Goal: Task Accomplishment & Management: Use online tool/utility

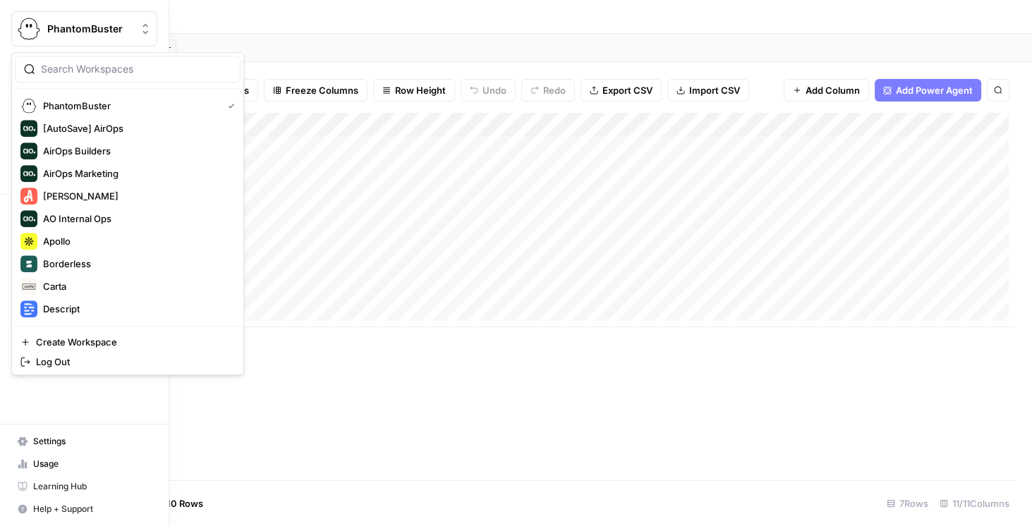
click at [32, 24] on img "Workspace: PhantomBuster" at bounding box center [28, 28] width 25 height 25
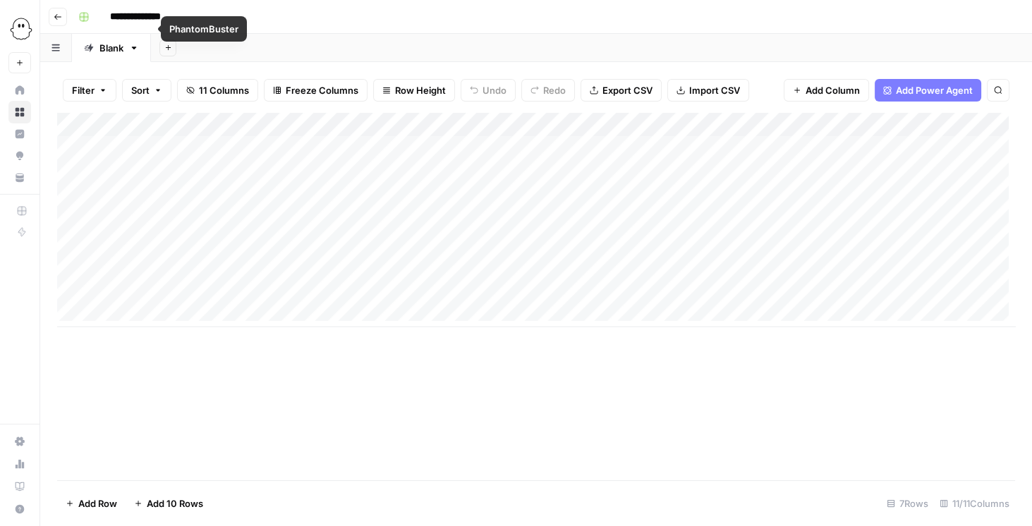
click at [429, 49] on div "Add Sheet" at bounding box center [591, 48] width 881 height 28
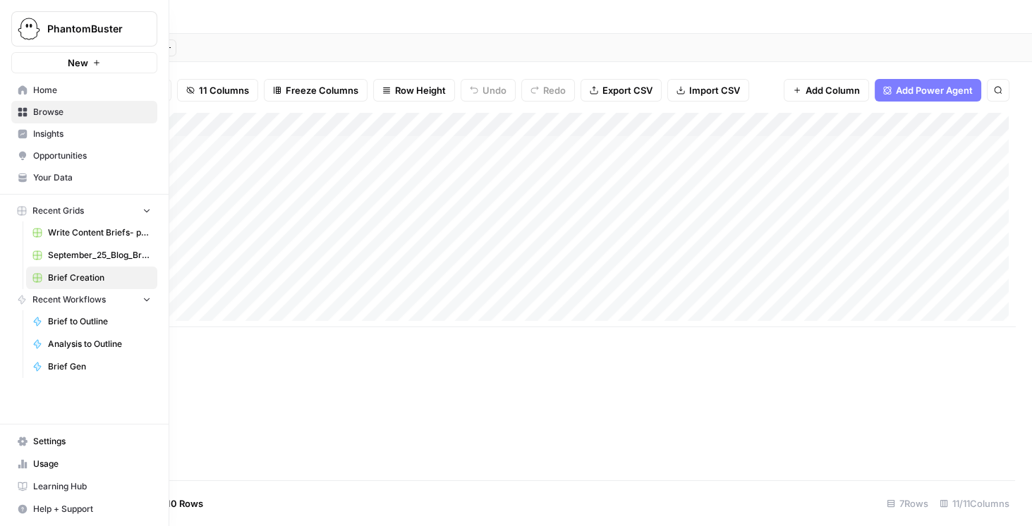
click at [43, 30] on button "PhantomBuster" at bounding box center [84, 28] width 146 height 35
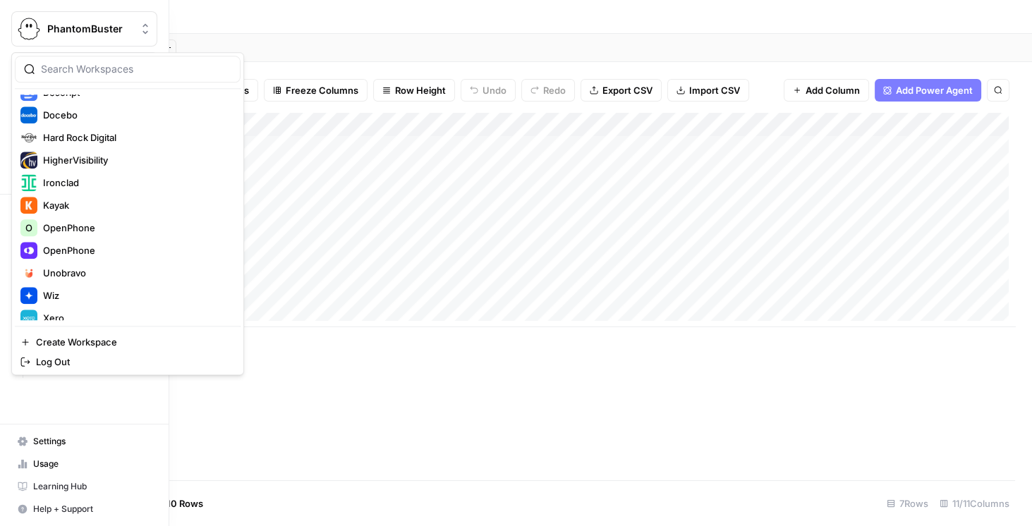
scroll to position [241, 0]
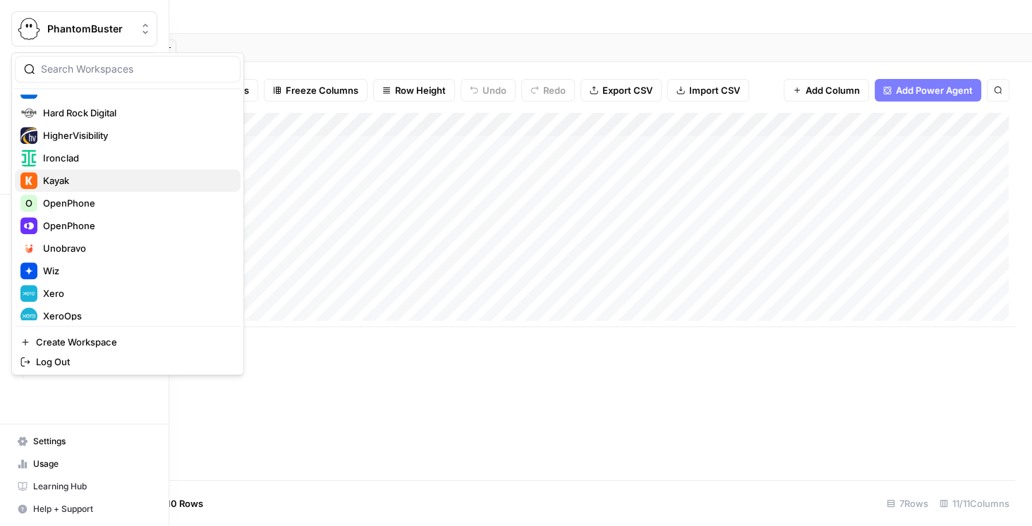
click at [87, 172] on div "Kayak" at bounding box center [127, 180] width 214 height 17
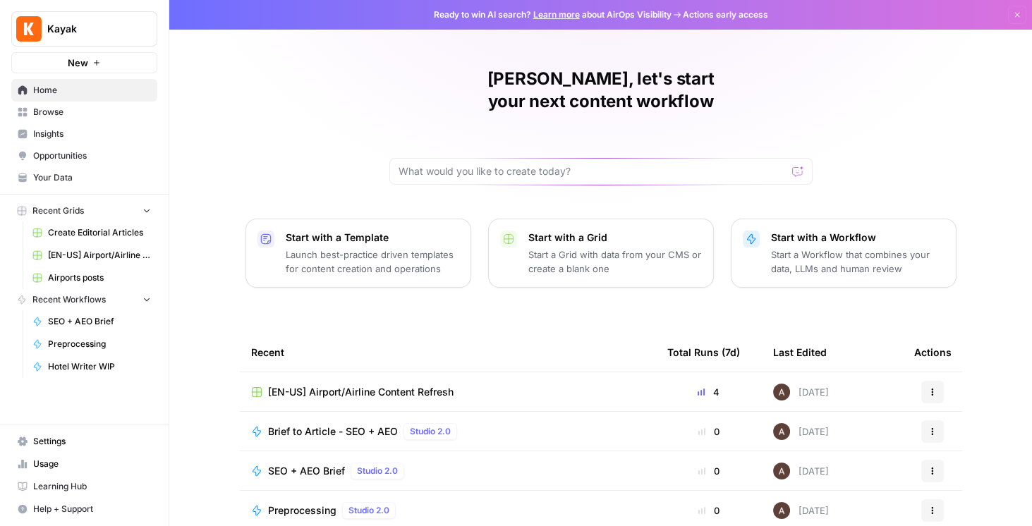
click at [95, 121] on link "Browse" at bounding box center [84, 112] width 146 height 23
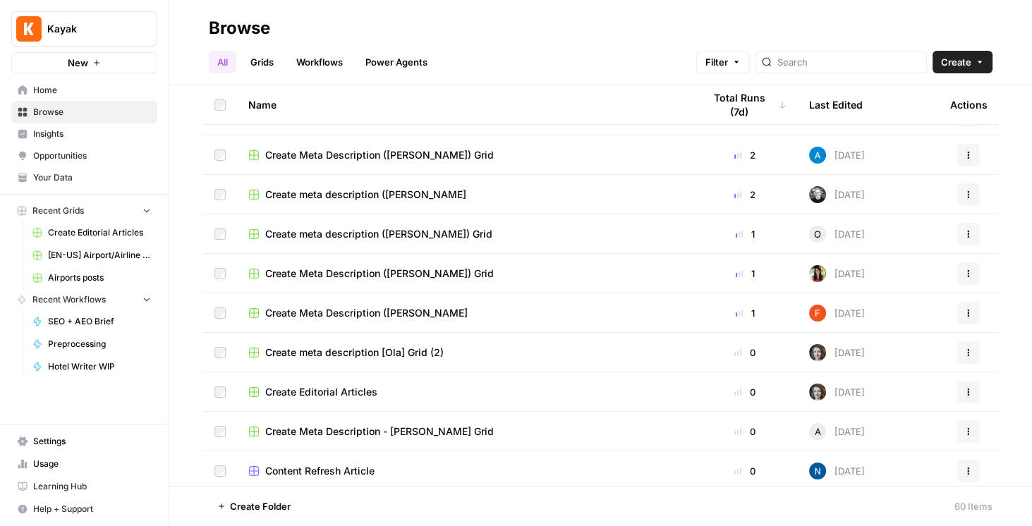
scroll to position [362, 0]
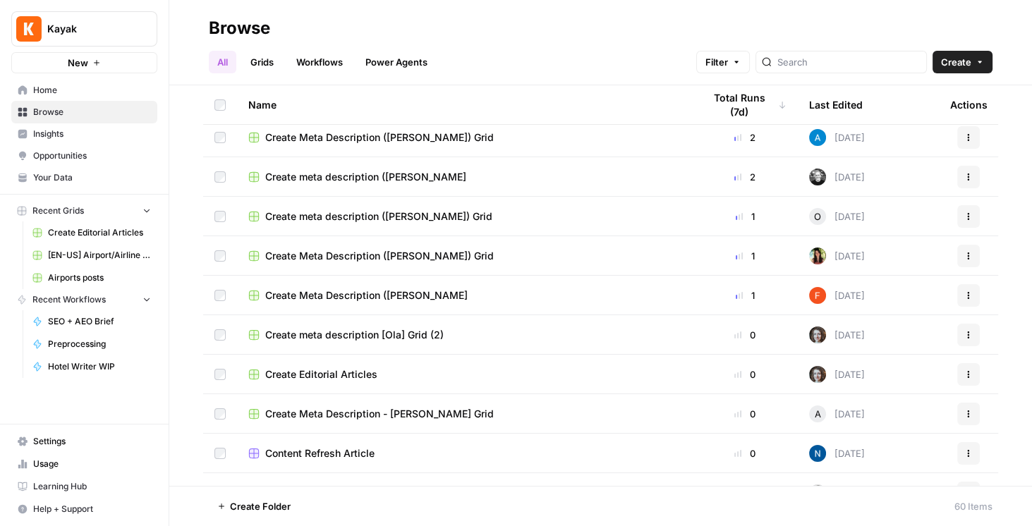
click at [81, 179] on span "Your Data" at bounding box center [92, 177] width 118 height 13
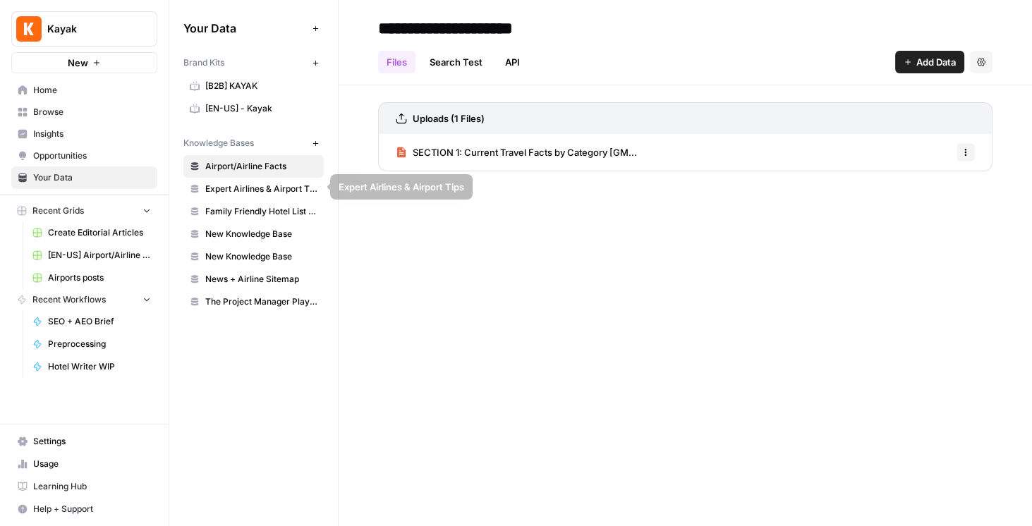
click at [265, 208] on span "Family Friendly Hotel List Features" at bounding box center [261, 211] width 112 height 13
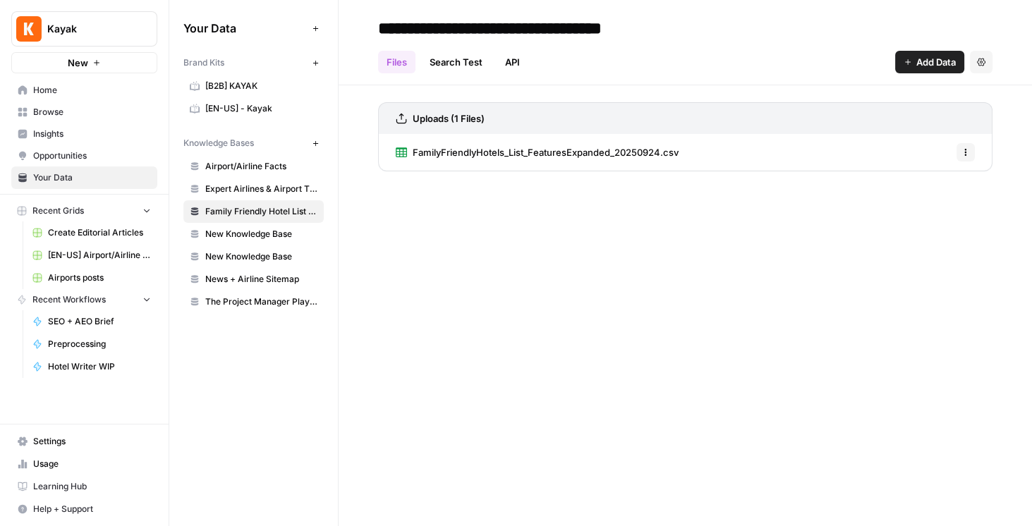
click at [585, 156] on span "FamilyFriendlyHotels_List_FeaturesExpanded_20250924.csv" at bounding box center [545, 152] width 266 height 14
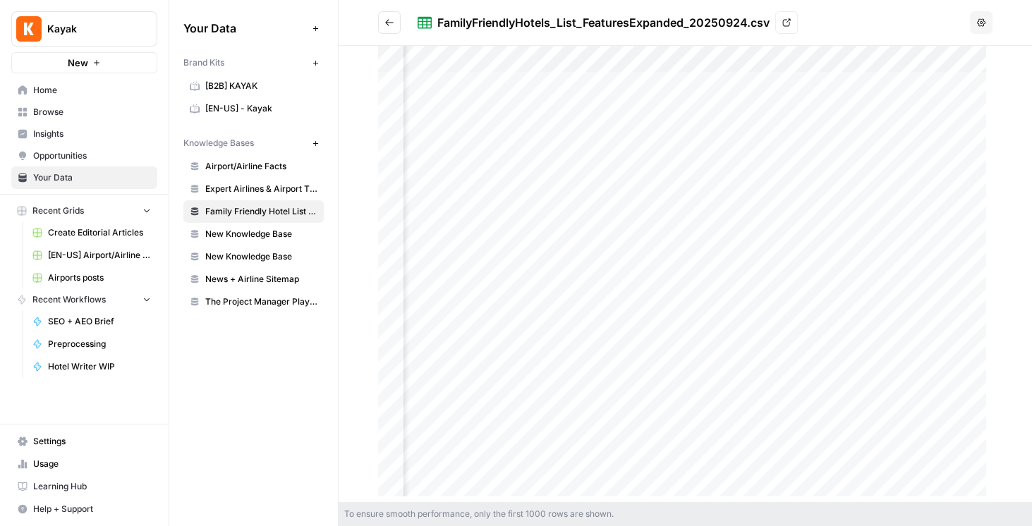
scroll to position [0, 372]
click at [54, 32] on span "Kayak" at bounding box center [89, 29] width 85 height 14
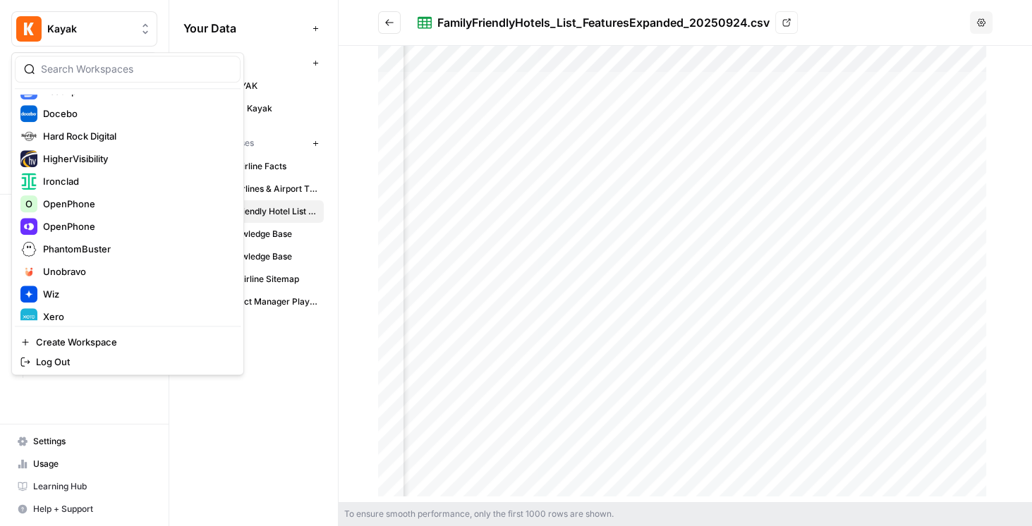
scroll to position [241, 0]
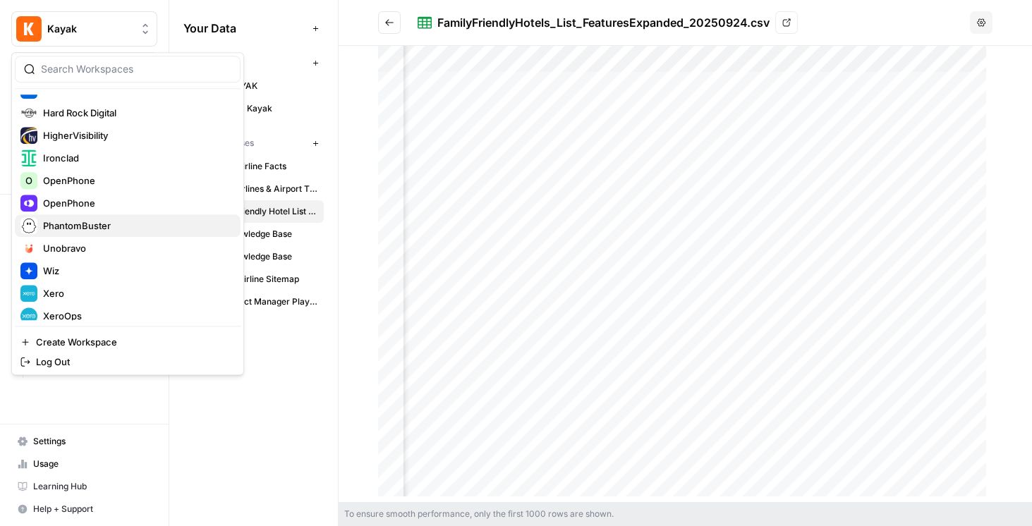
click at [92, 221] on span "PhantomBuster" at bounding box center [136, 226] width 186 height 14
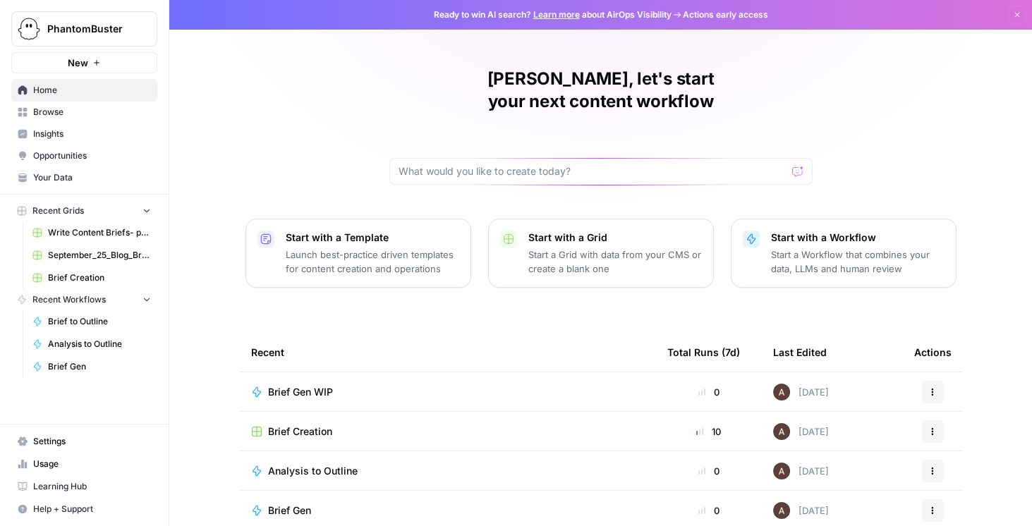
click at [102, 280] on span "Brief Creation" at bounding box center [99, 277] width 103 height 13
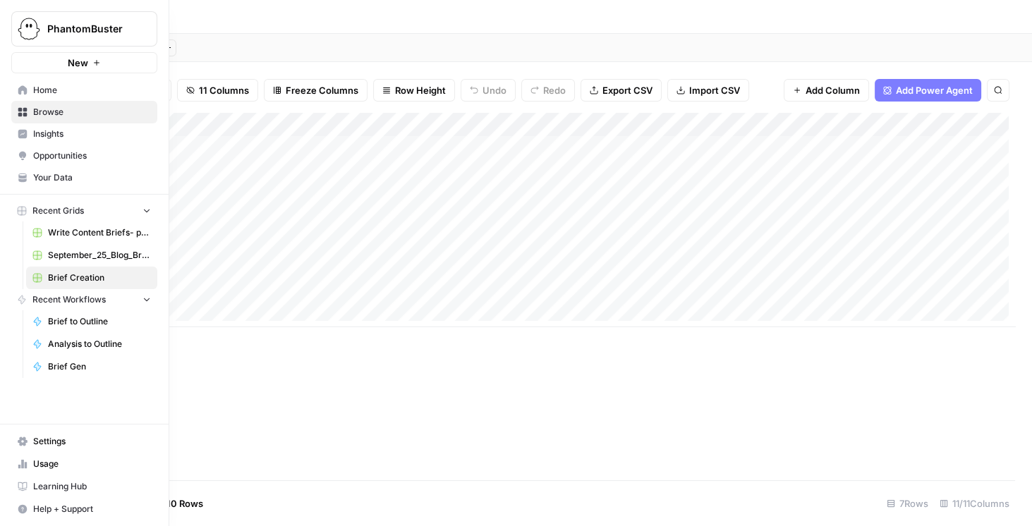
click at [51, 93] on span "Home" at bounding box center [92, 90] width 118 height 13
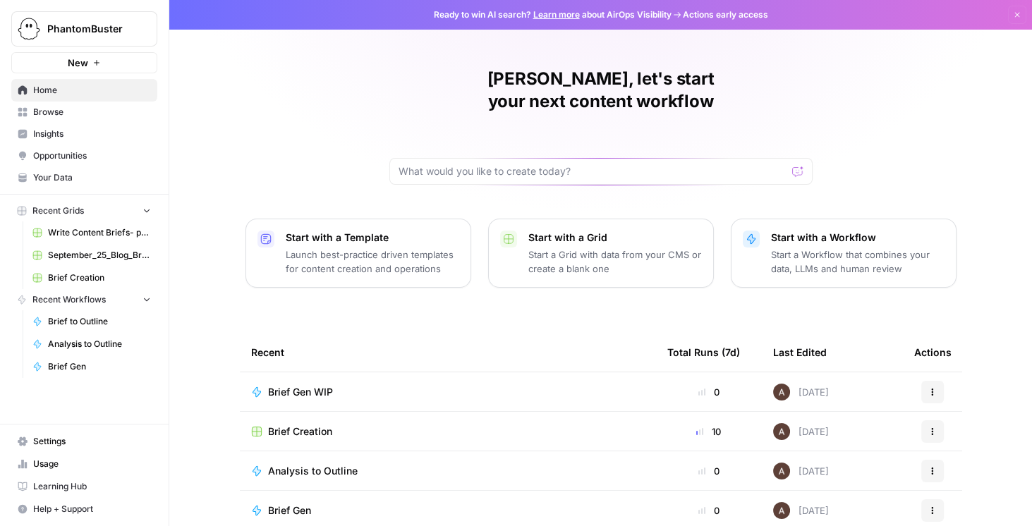
click at [1013, 13] on icon "button" at bounding box center [1017, 15] width 8 height 8
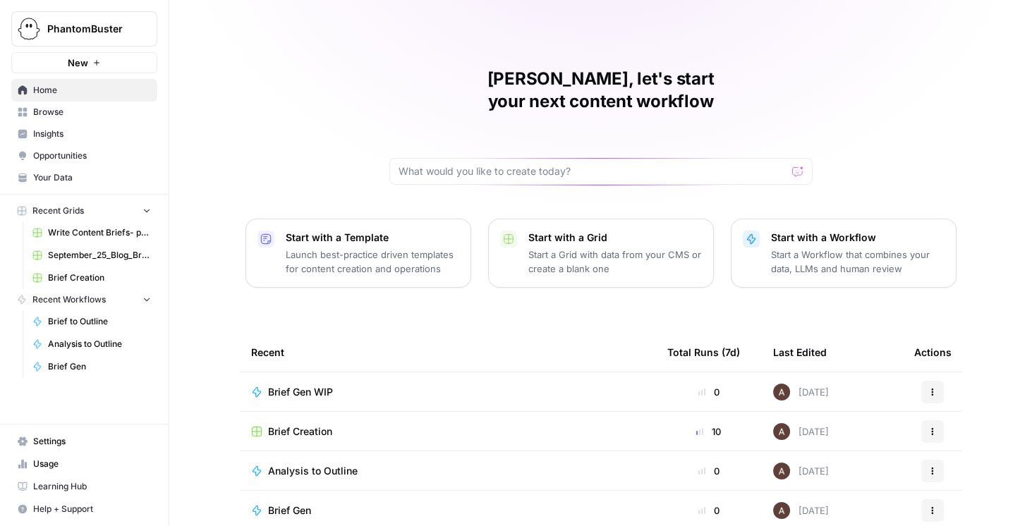
click at [93, 275] on span "Brief Creation" at bounding box center [99, 277] width 103 height 13
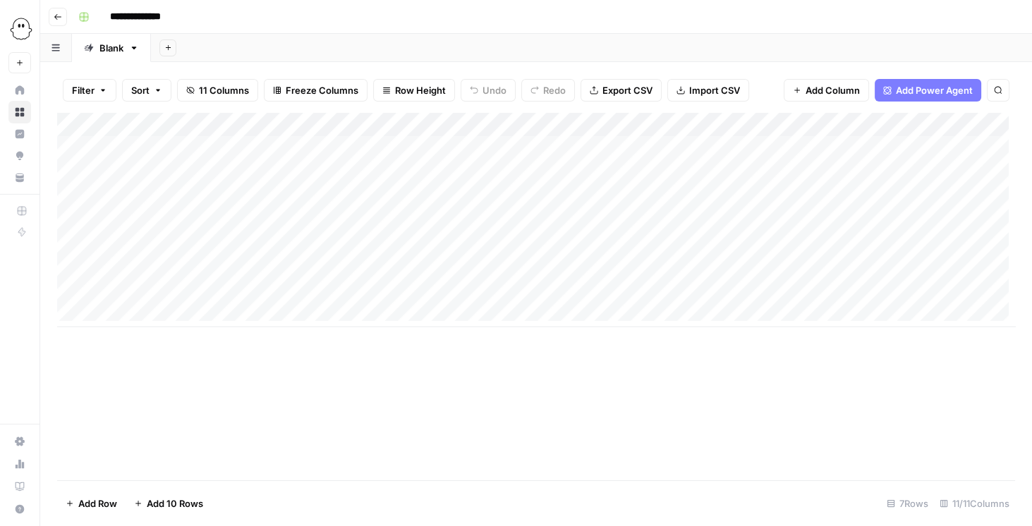
click at [936, 123] on div "Add Column" at bounding box center [536, 220] width 958 height 214
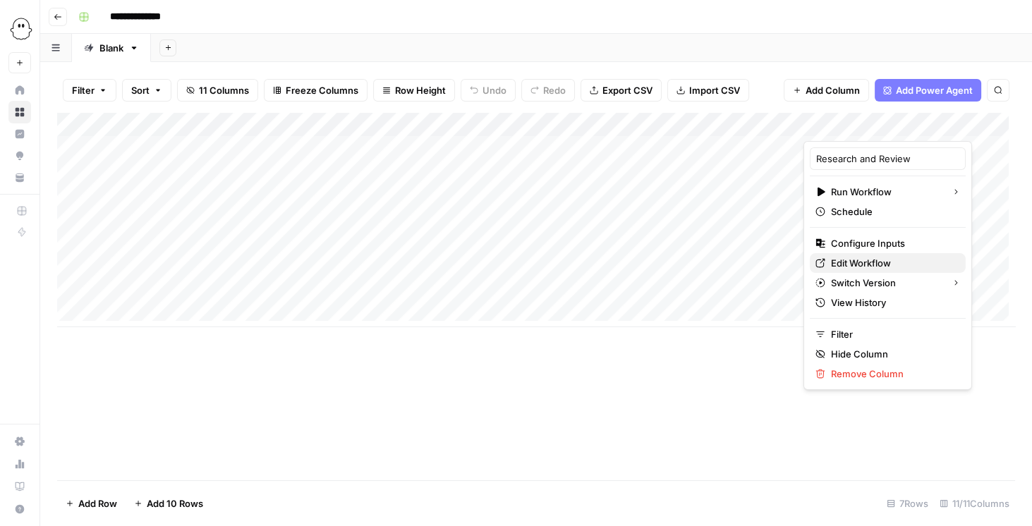
click at [874, 263] on span "Edit Workflow" at bounding box center [892, 263] width 123 height 14
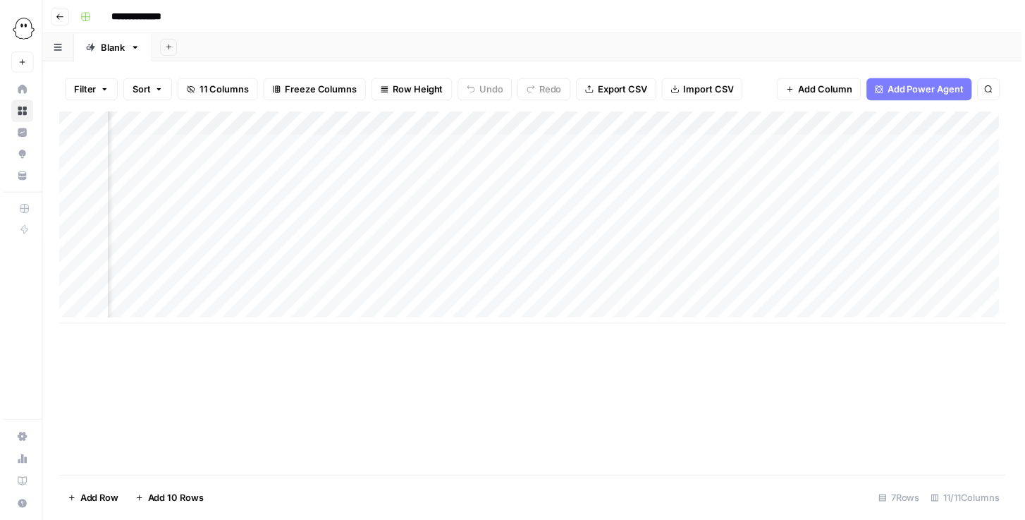
scroll to position [0, 573]
click at [359, 291] on div "Add Column" at bounding box center [536, 220] width 958 height 214
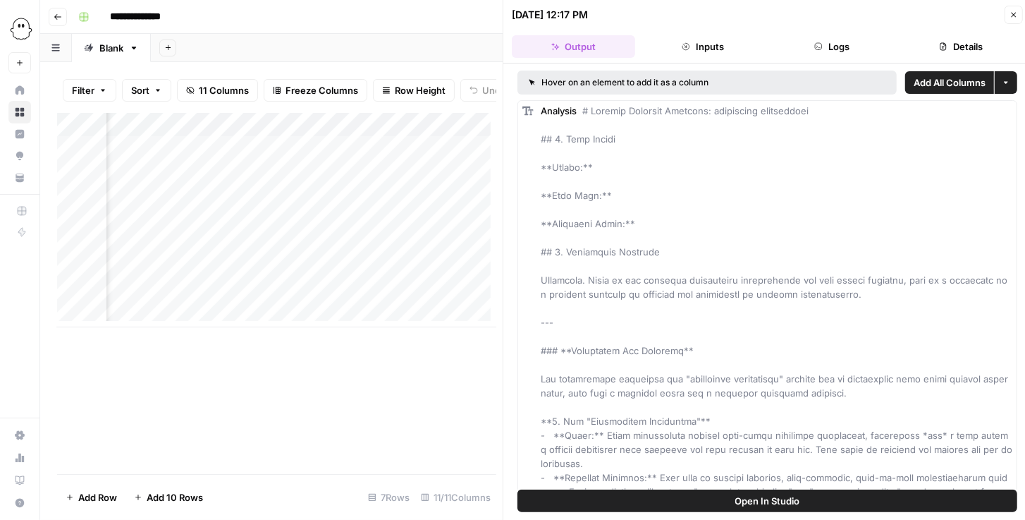
click at [776, 499] on span "Open In Studio" at bounding box center [767, 501] width 65 height 14
click at [1008, 13] on button "Close" at bounding box center [1014, 15] width 18 height 18
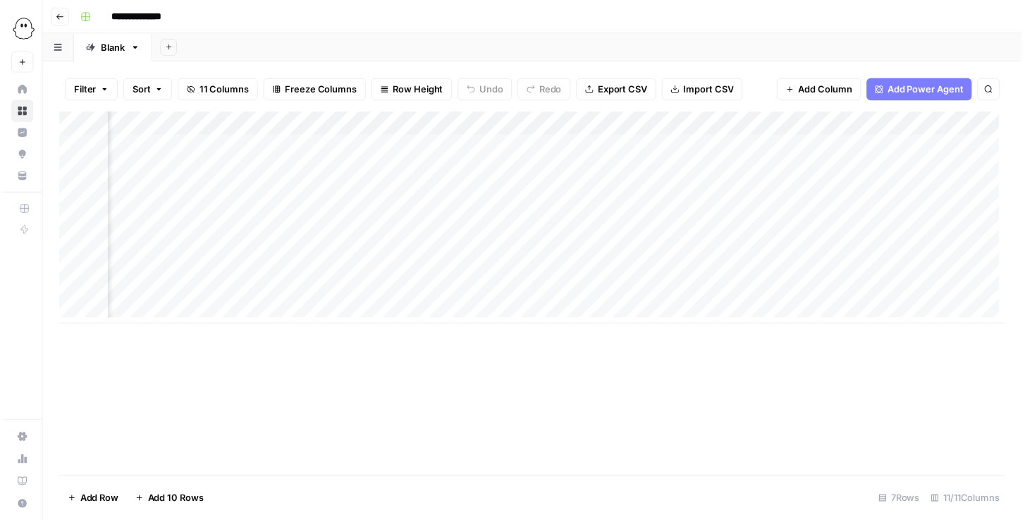
scroll to position [0, 592]
click at [742, 295] on div "Add Column" at bounding box center [536, 220] width 958 height 214
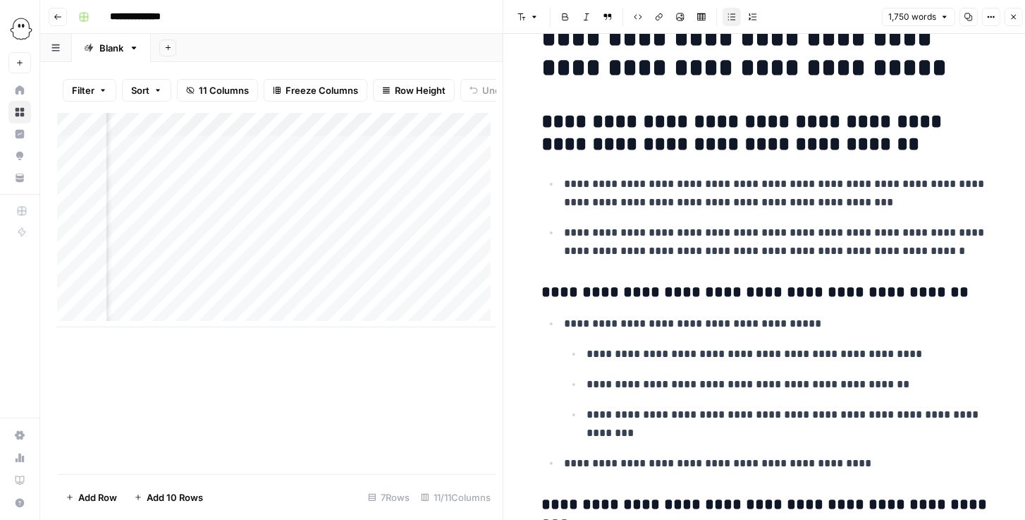
scroll to position [40, 0]
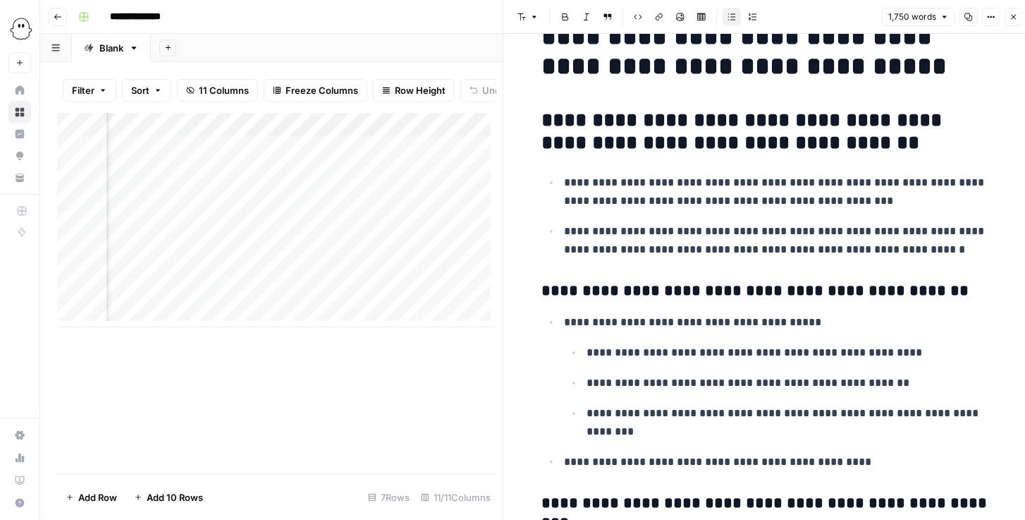
click at [1016, 21] on button "Close" at bounding box center [1014, 17] width 18 height 18
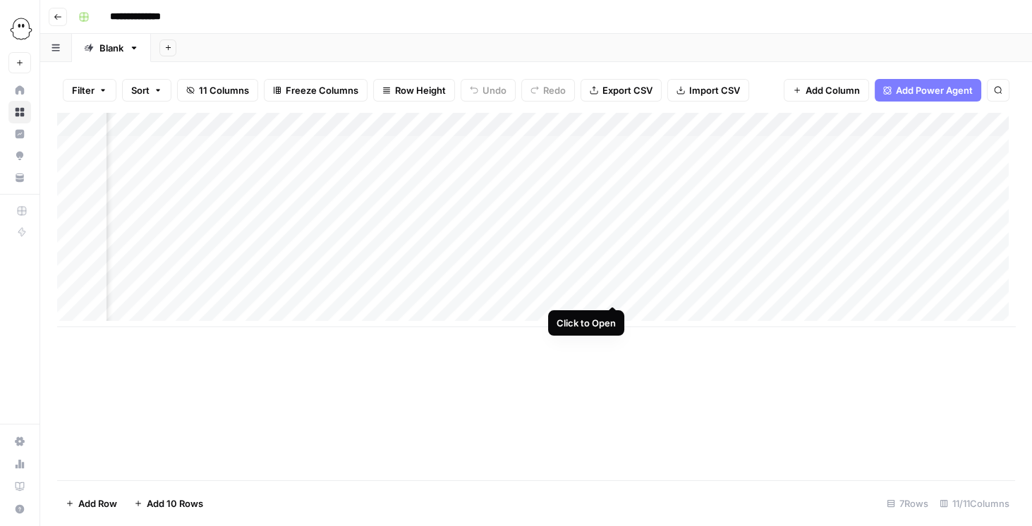
click at [612, 291] on div "Add Column" at bounding box center [536, 220] width 958 height 214
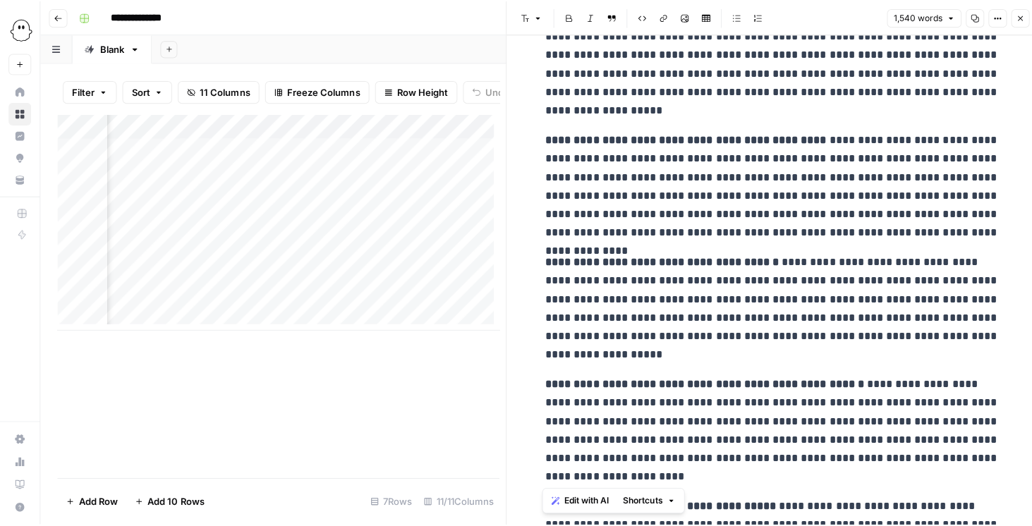
scroll to position [3987, 0]
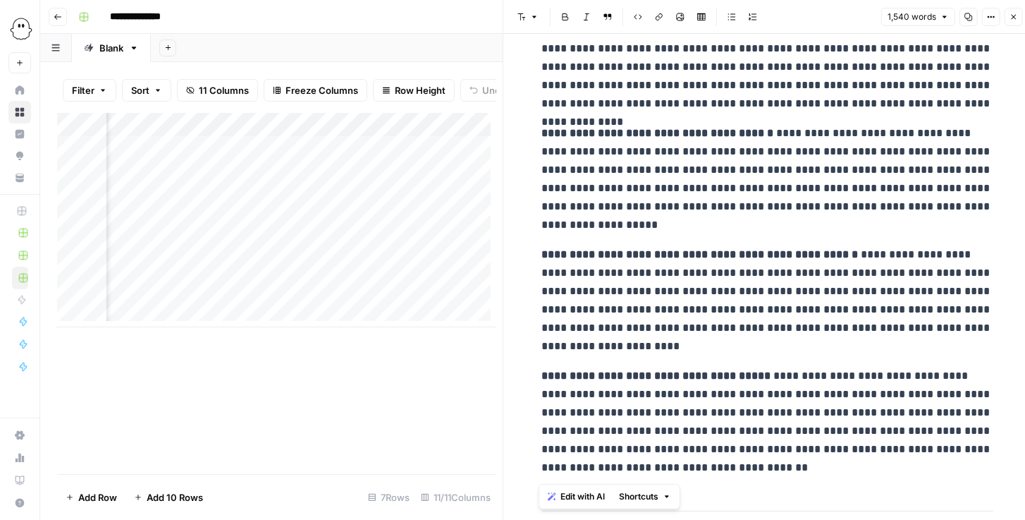
click at [1008, 18] on button "Close" at bounding box center [1014, 17] width 18 height 18
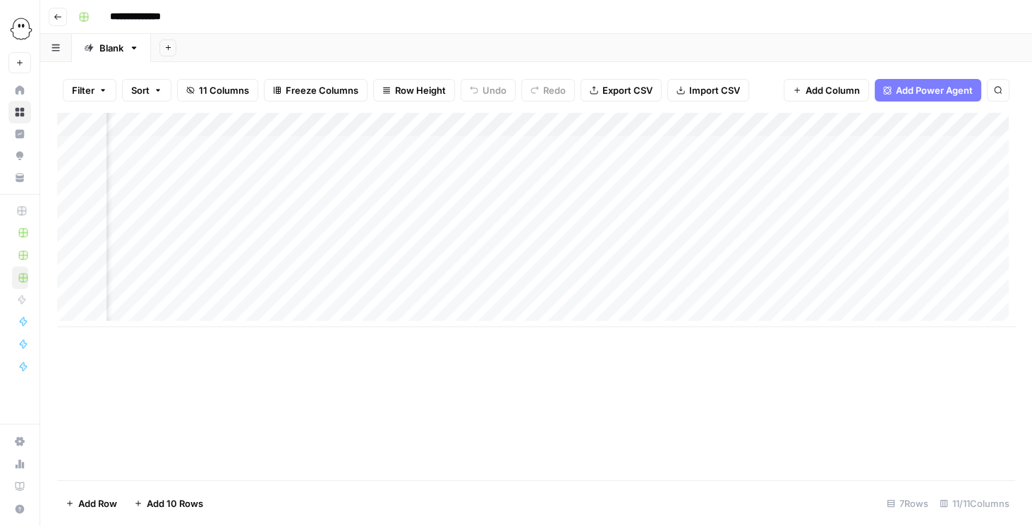
scroll to position [0, 99]
click at [375, 272] on div "Add Column" at bounding box center [536, 220] width 958 height 214
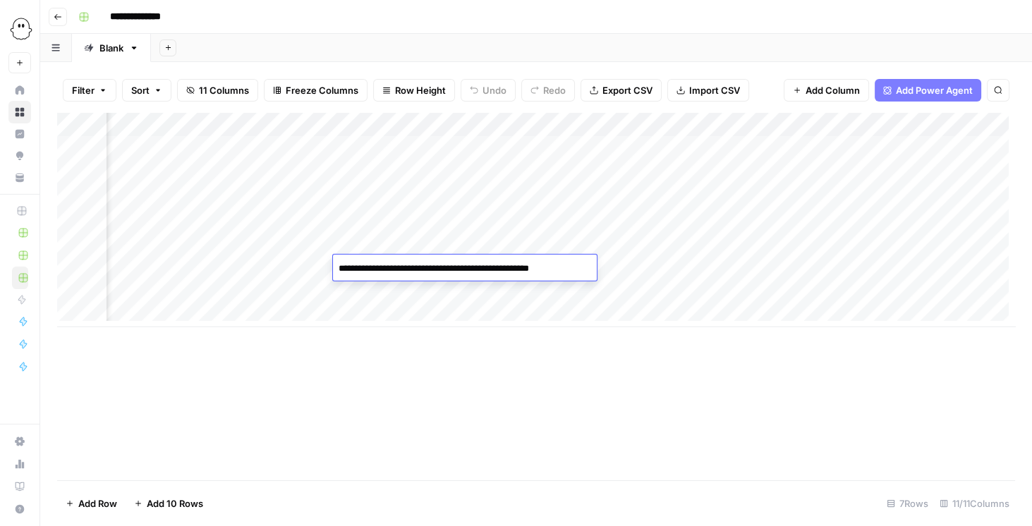
click at [829, 127] on div "Add Column" at bounding box center [536, 220] width 958 height 214
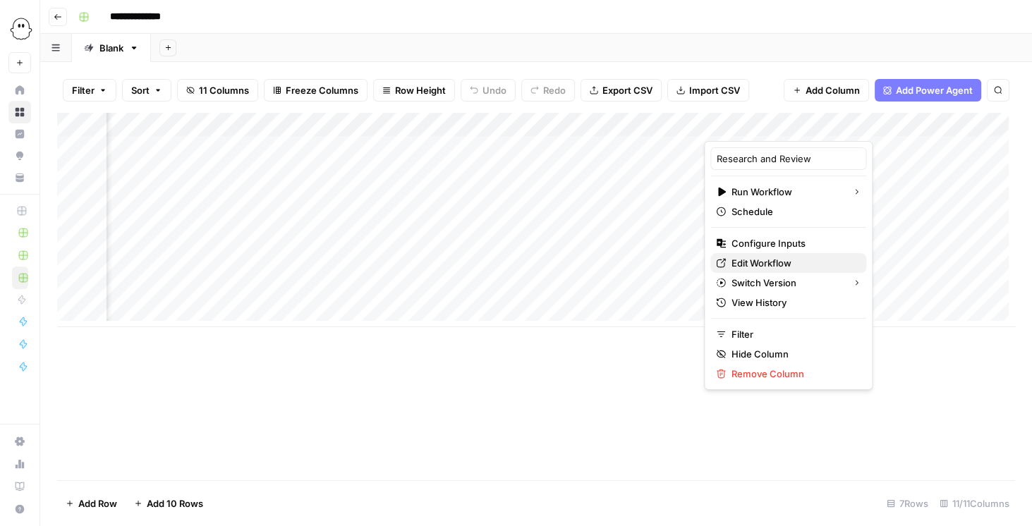
click at [790, 267] on span "Edit Workflow" at bounding box center [792, 263] width 123 height 14
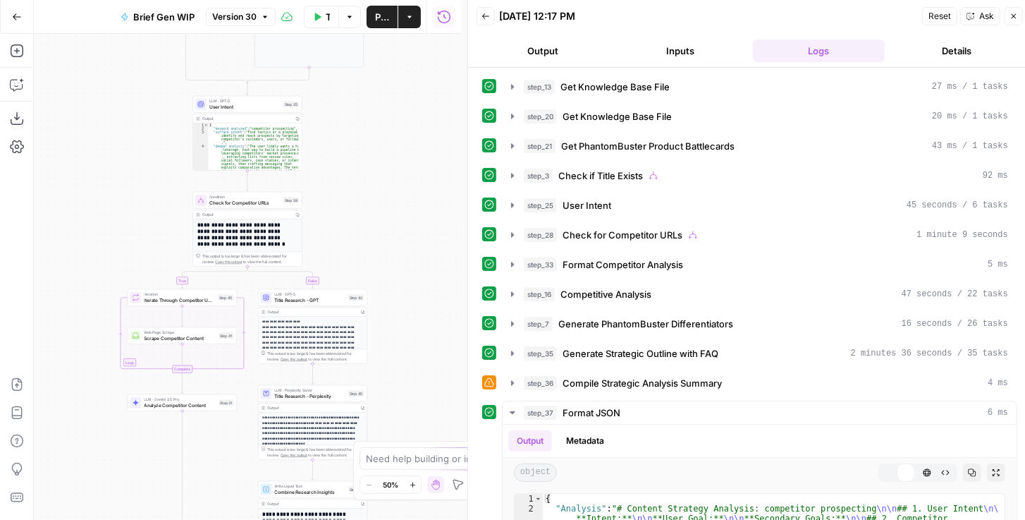
click at [371, 228] on div "true false true false Workflow Set Inputs Inputs Get Knowledge Base File Get Kn…" at bounding box center [247, 277] width 427 height 486
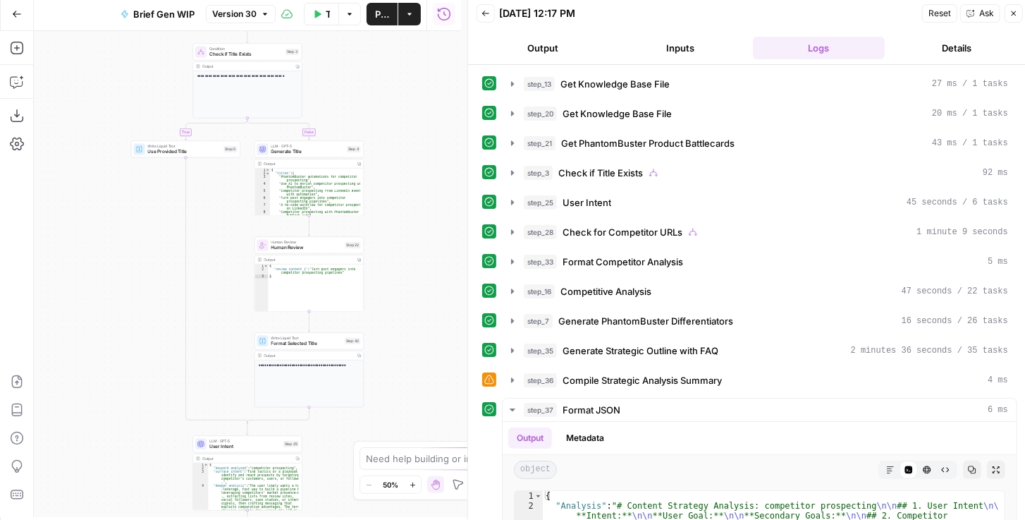
scroll to position [6, 0]
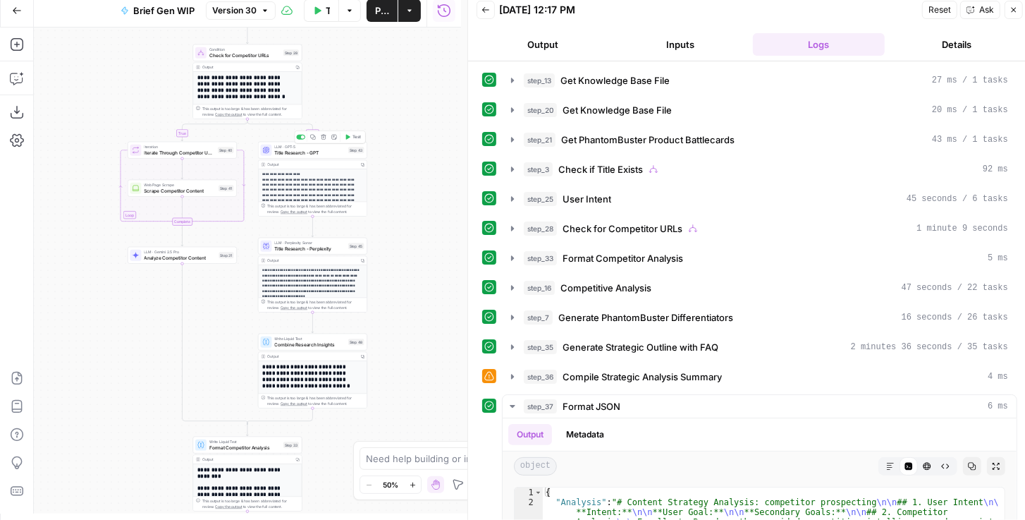
click at [316, 157] on div "LLM · GPT-5 Title Research - GPT Step 43 Copy step Delete step Add Note Test" at bounding box center [312, 150] width 109 height 17
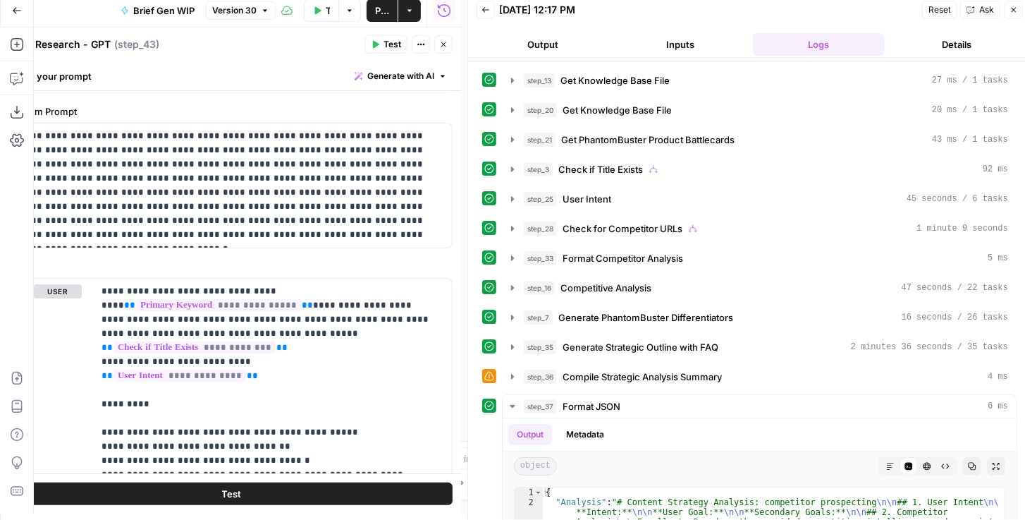
scroll to position [27, 0]
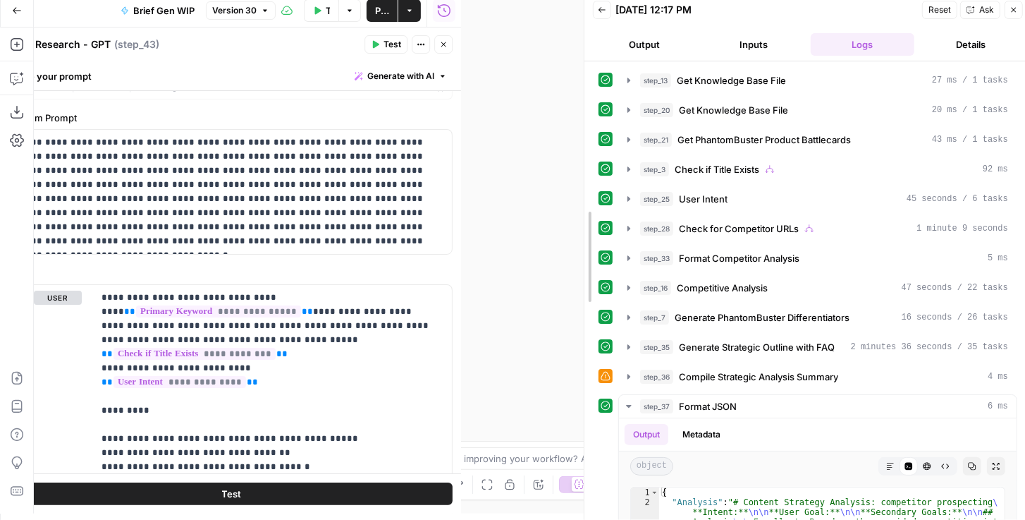
drag, startPoint x: 465, startPoint y: 181, endPoint x: 594, endPoint y: 176, distance: 128.4
click at [592, 175] on div at bounding box center [584, 257] width 14 height 526
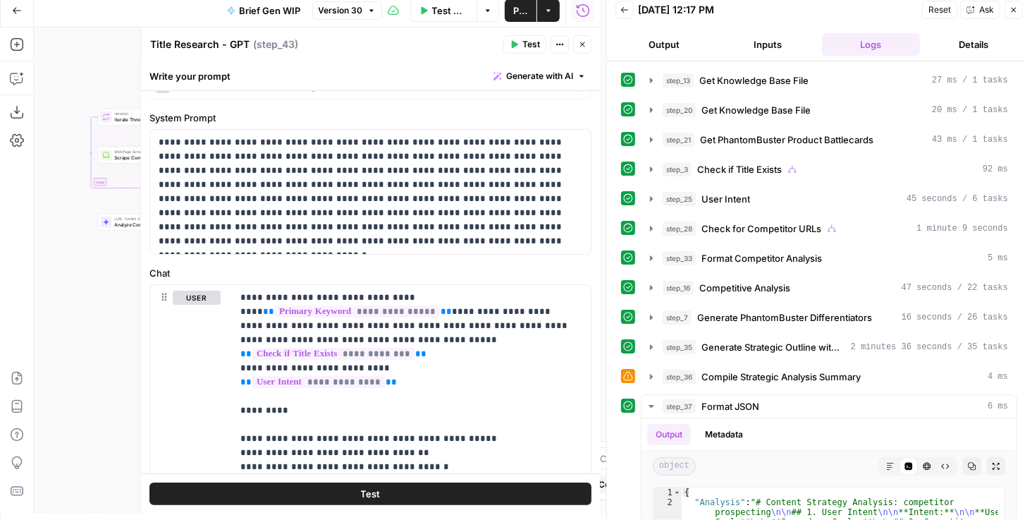
drag, startPoint x: 96, startPoint y: 274, endPoint x: 59, endPoint y: 233, distance: 55.5
click at [60, 235] on div "true false true false Workflow Set Inputs Inputs Get Knowledge Base File Get Kn…" at bounding box center [317, 270] width 566 height 486
drag, startPoint x: 96, startPoint y: 331, endPoint x: 71, endPoint y: 317, distance: 29.0
click at [71, 317] on div "true false true false Workflow Set Inputs Inputs Get Knowledge Base File Get Kn…" at bounding box center [317, 270] width 566 height 486
click at [587, 44] on span "Close" at bounding box center [586, 44] width 1 height 1
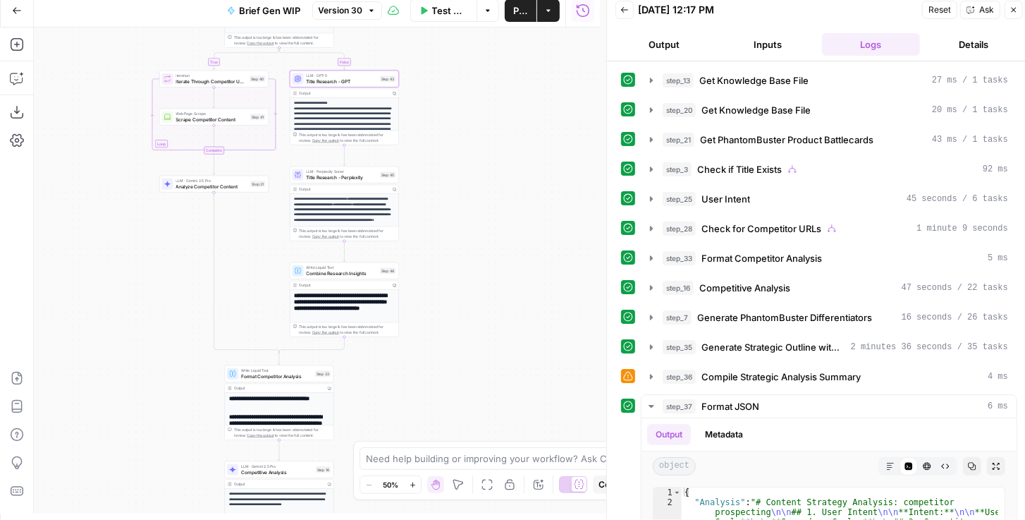
drag, startPoint x: 389, startPoint y: 132, endPoint x: 495, endPoint y: 116, distance: 106.9
click at [494, 115] on div "true false true false Workflow Set Inputs Inputs Get Knowledge Base File Get Kn…" at bounding box center [317, 270] width 566 height 486
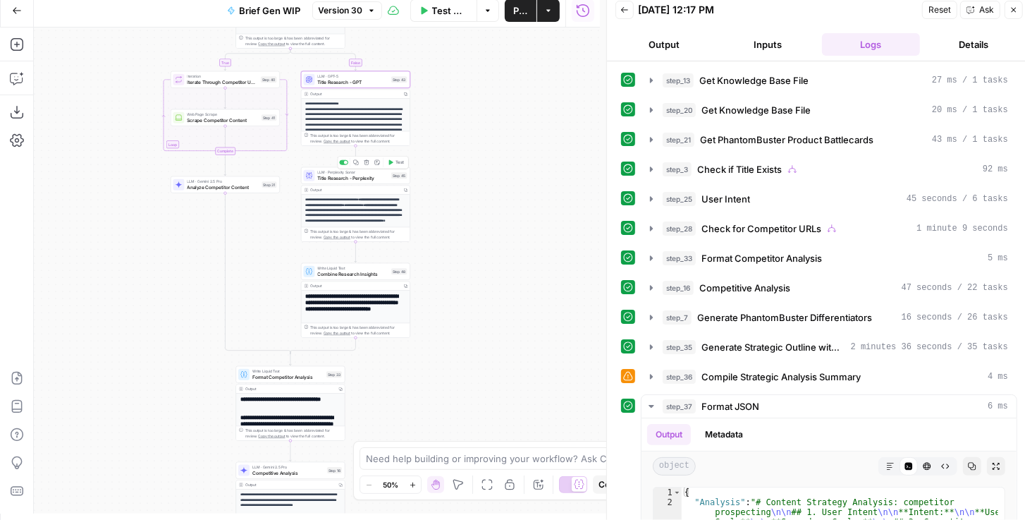
click at [368, 182] on div "LLM · Perplexity Sonar Title Research - Perplexity Step 45 Copy step Delete ste…" at bounding box center [355, 175] width 109 height 17
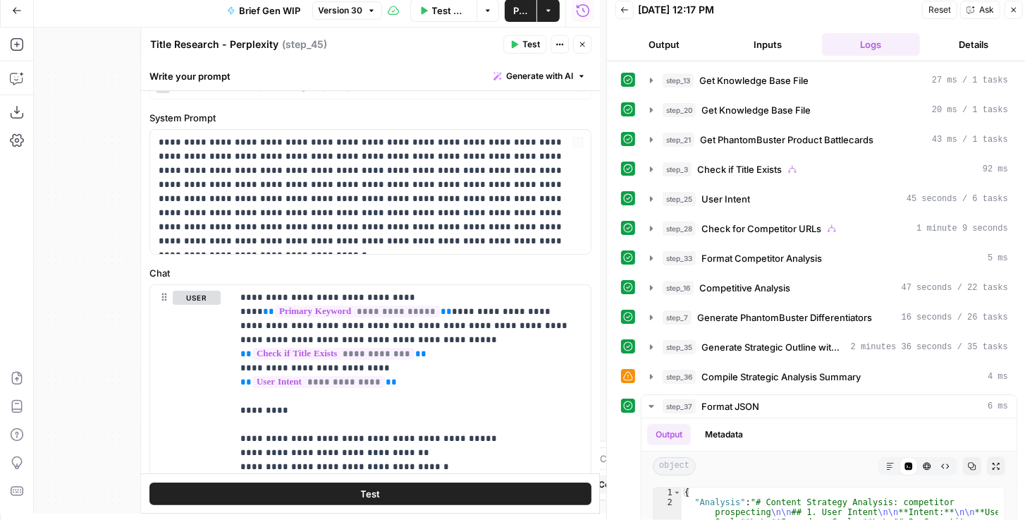
scroll to position [114, 0]
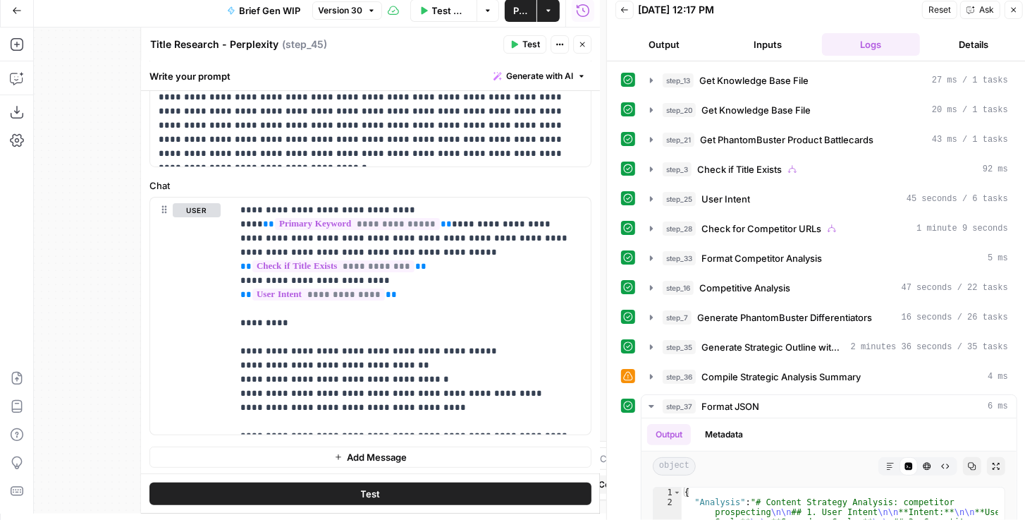
click at [579, 51] on button "Close" at bounding box center [582, 44] width 18 height 18
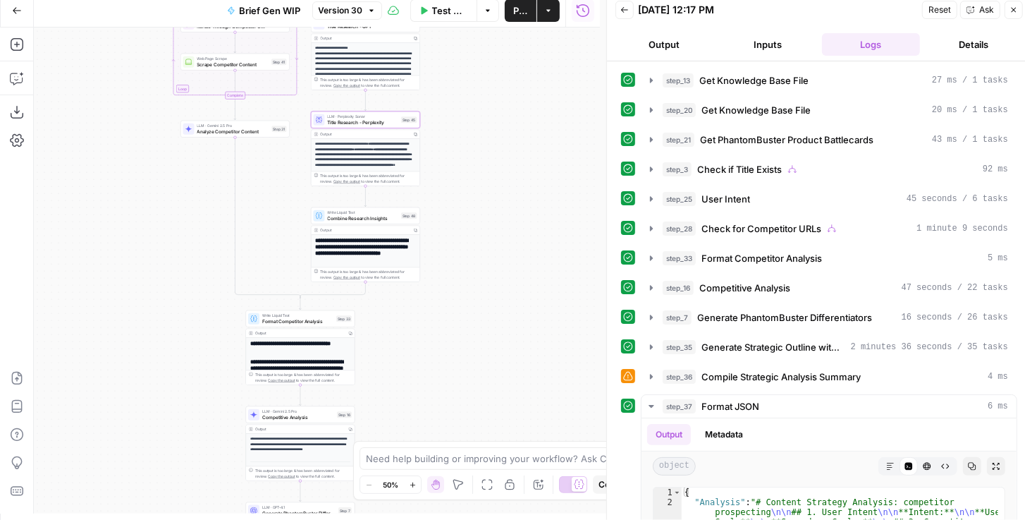
drag, startPoint x: 446, startPoint y: 198, endPoint x: 455, endPoint y: 138, distance: 60.7
click at [455, 140] on div "true false true false Workflow Set Inputs Inputs Get Knowledge Base File Get Kn…" at bounding box center [317, 270] width 566 height 486
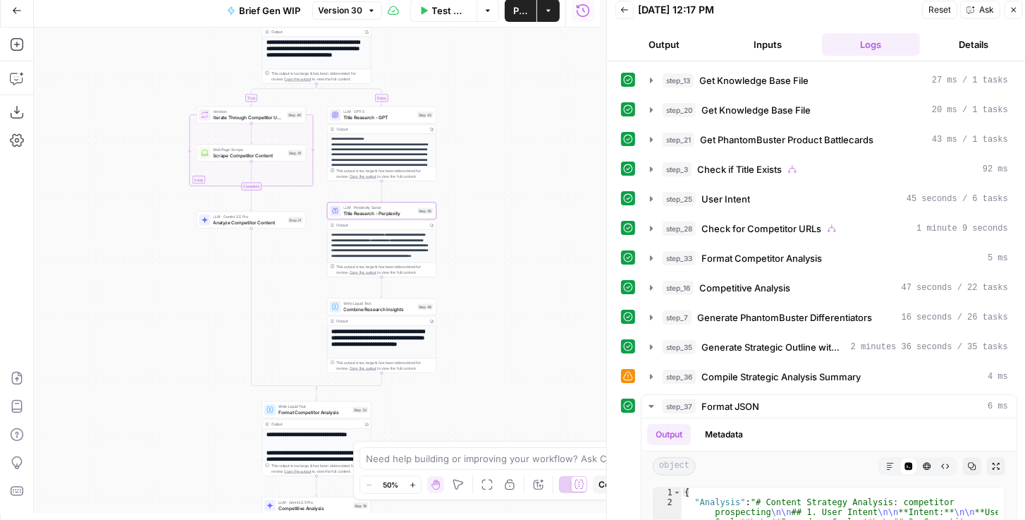
drag, startPoint x: 458, startPoint y: 143, endPoint x: 477, endPoint y: 245, distance: 103.9
click at [475, 240] on div "true false true false Workflow Set Inputs Inputs Get Knowledge Base File Get Kn…" at bounding box center [317, 270] width 566 height 486
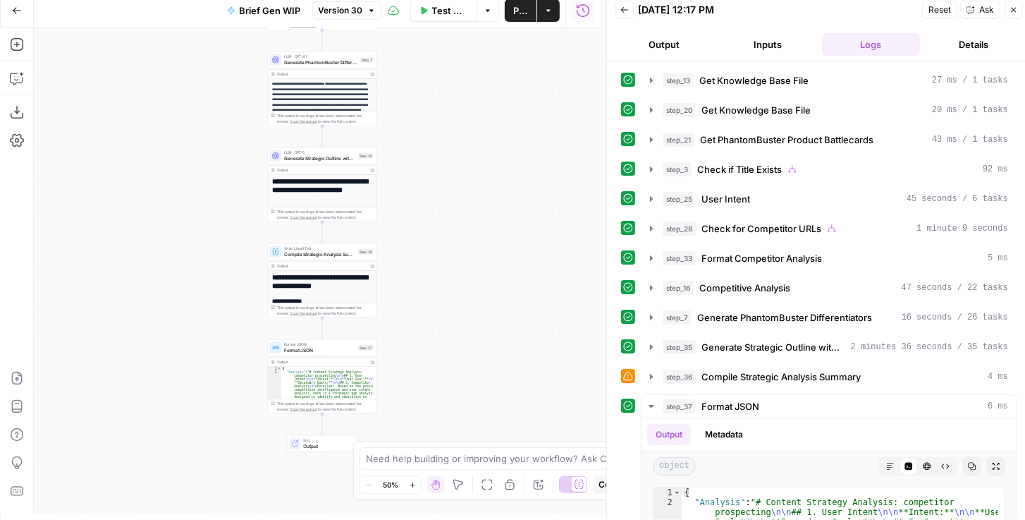
drag, startPoint x: 489, startPoint y: 187, endPoint x: 462, endPoint y: 357, distance: 172.7
click at [473, 333] on div "true false true false Workflow Set Inputs Inputs Get Knowledge Base File Get Kn…" at bounding box center [317, 270] width 566 height 486
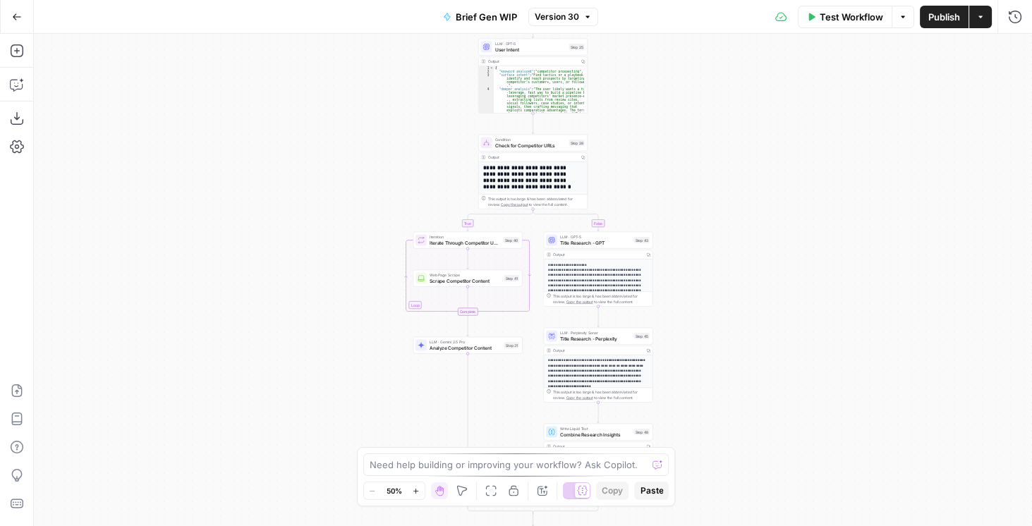
scroll to position [40, 0]
click at [619, 246] on div "LLM · GPT-5 Title Research - GPT Step 43 Copy step Delete step Add Note Test" at bounding box center [598, 240] width 109 height 17
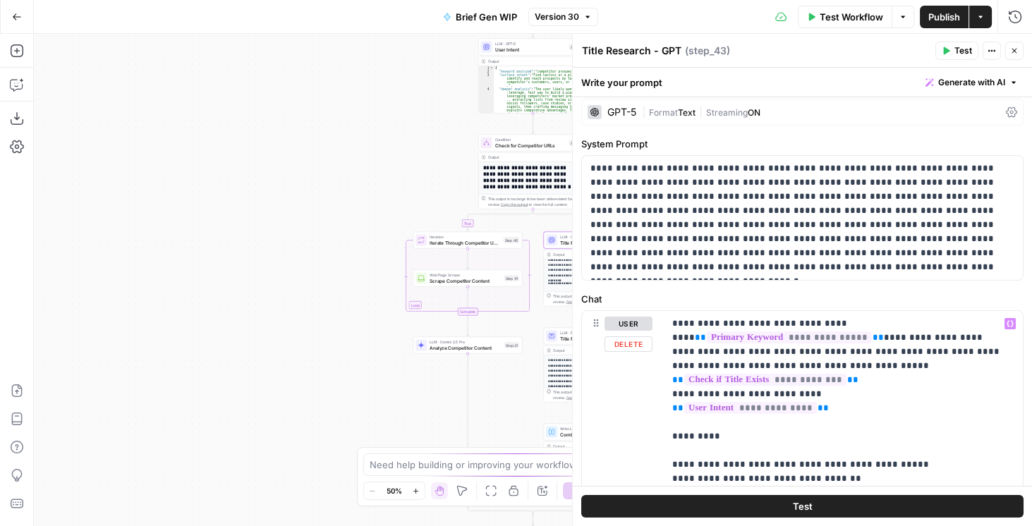
scroll to position [0, 0]
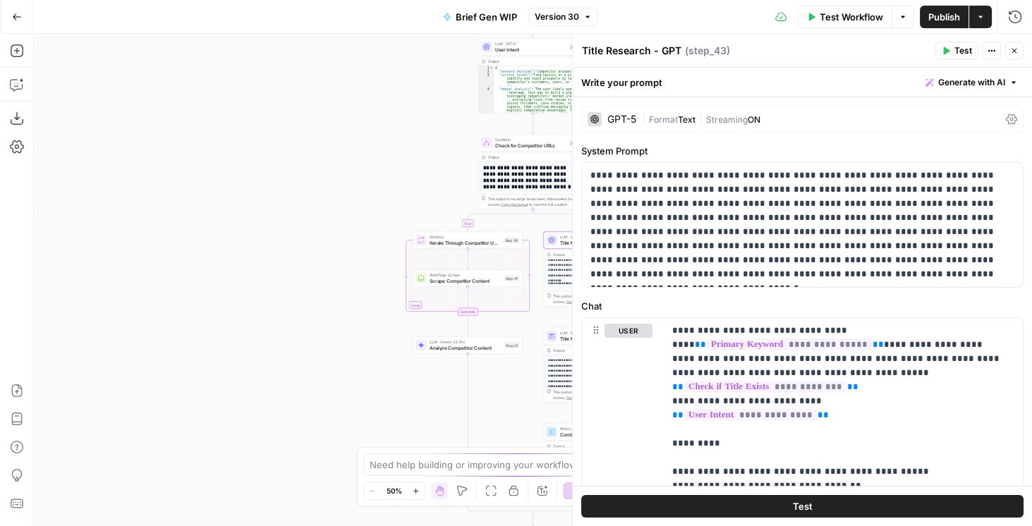
click at [640, 114] on div "GPT-5 | Format Text | Streaming ON" at bounding box center [802, 119] width 442 height 27
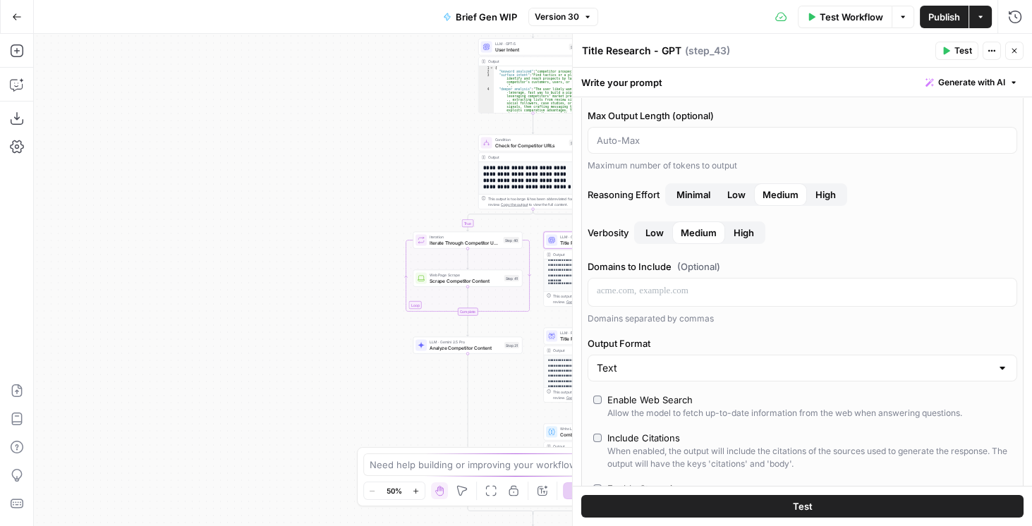
scroll to position [201, 0]
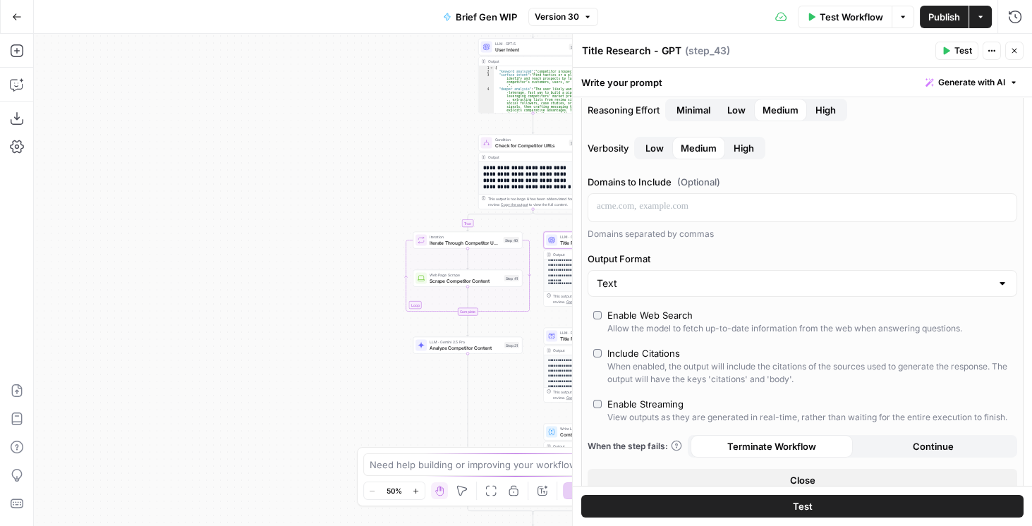
click at [683, 309] on div "Enable Web Search" at bounding box center [649, 315] width 85 height 14
click at [1021, 51] on button "Close" at bounding box center [1014, 51] width 18 height 18
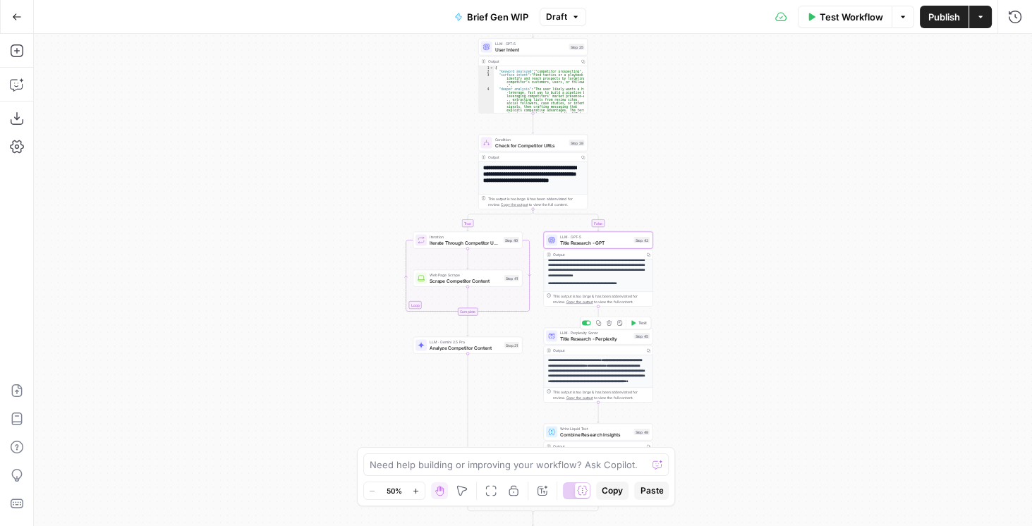
click at [611, 340] on span "Title Research - Perplexity" at bounding box center [595, 338] width 71 height 7
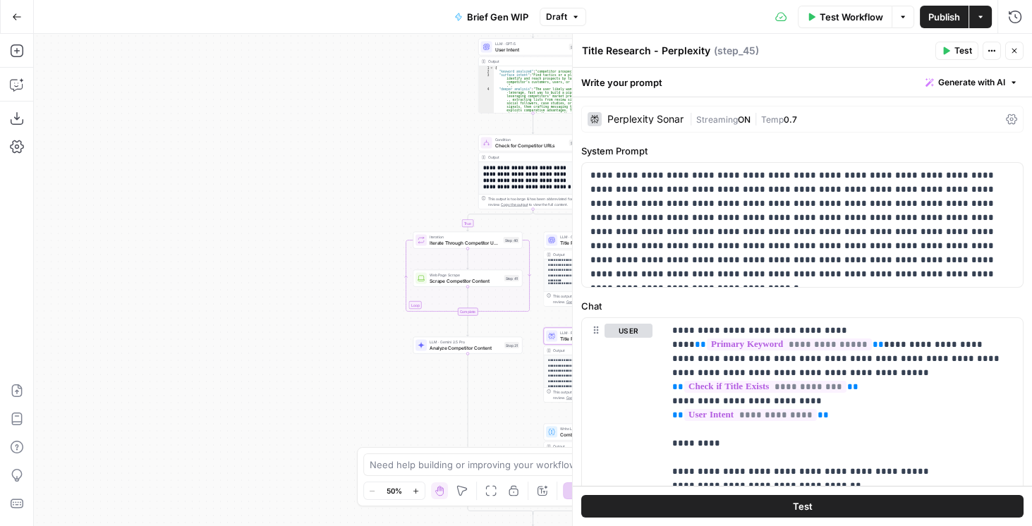
click at [728, 114] on span "Streaming" at bounding box center [717, 119] width 42 height 11
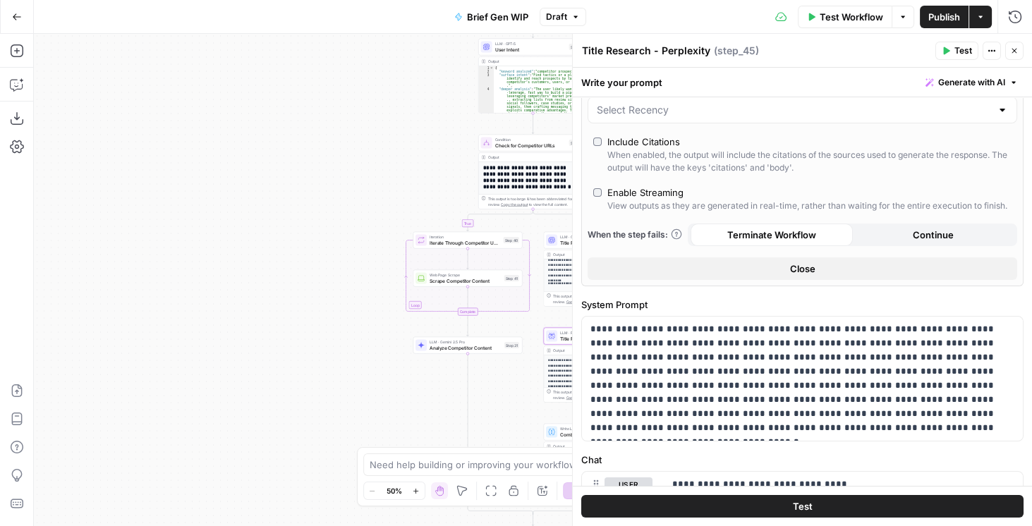
scroll to position [322, 0]
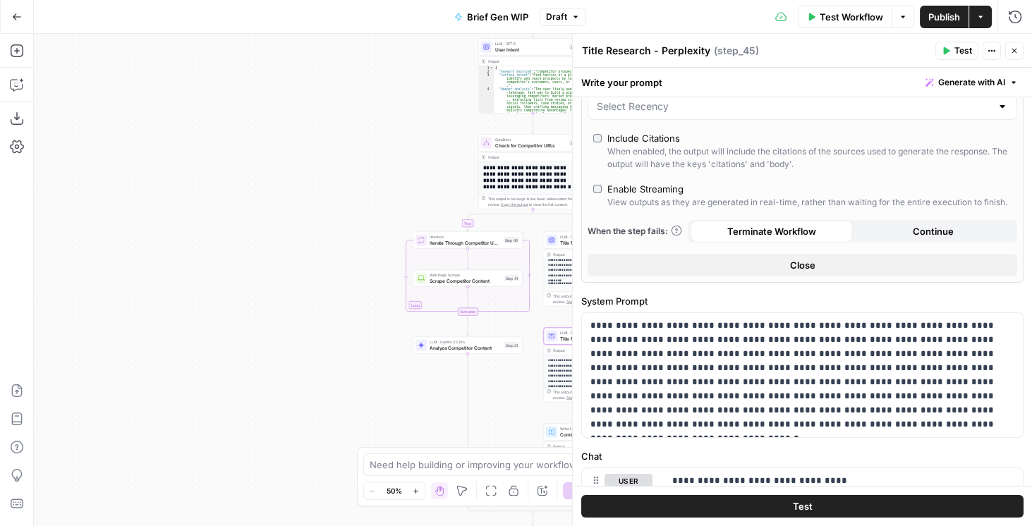
click at [666, 140] on div "Include Citations" at bounding box center [643, 138] width 73 height 14
click at [1020, 51] on button "Close" at bounding box center [1014, 51] width 18 height 18
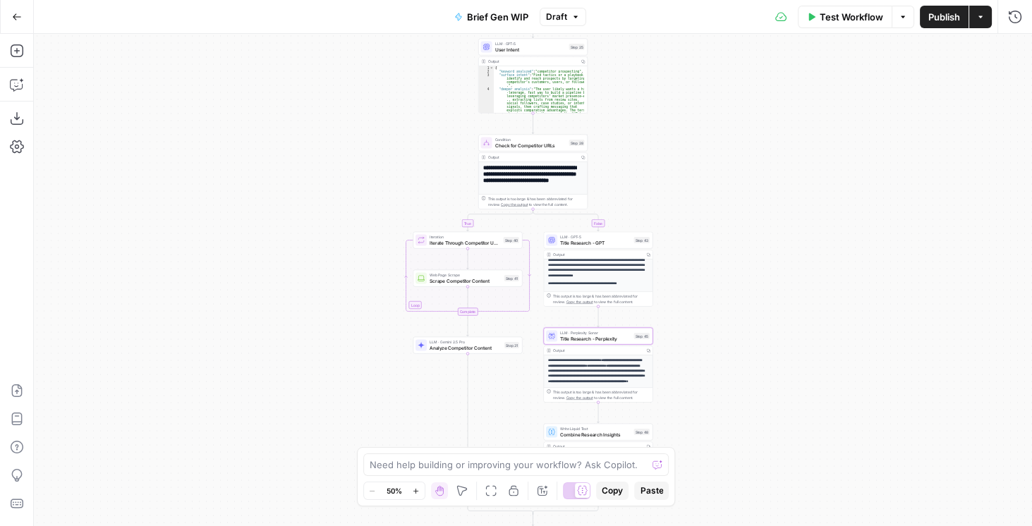
click at [618, 245] on span "Title Research - GPT" at bounding box center [595, 242] width 71 height 7
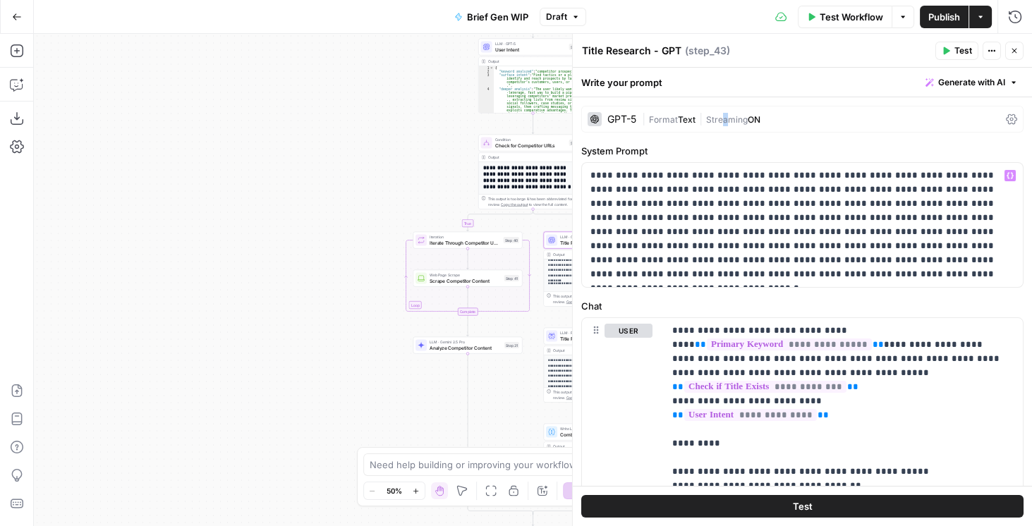
click at [725, 124] on div "| Format Text | Streaming ON" at bounding box center [821, 119] width 358 height 13
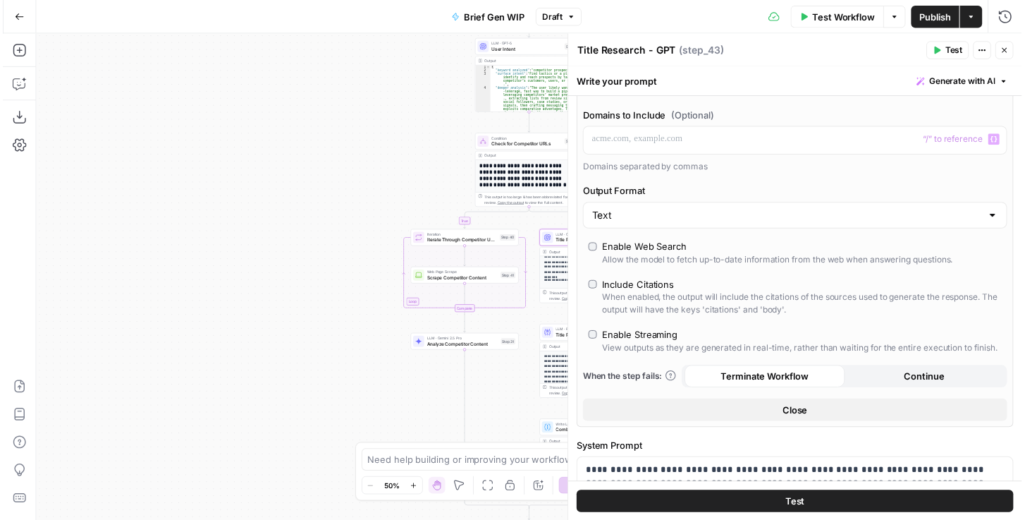
scroll to position [282, 0]
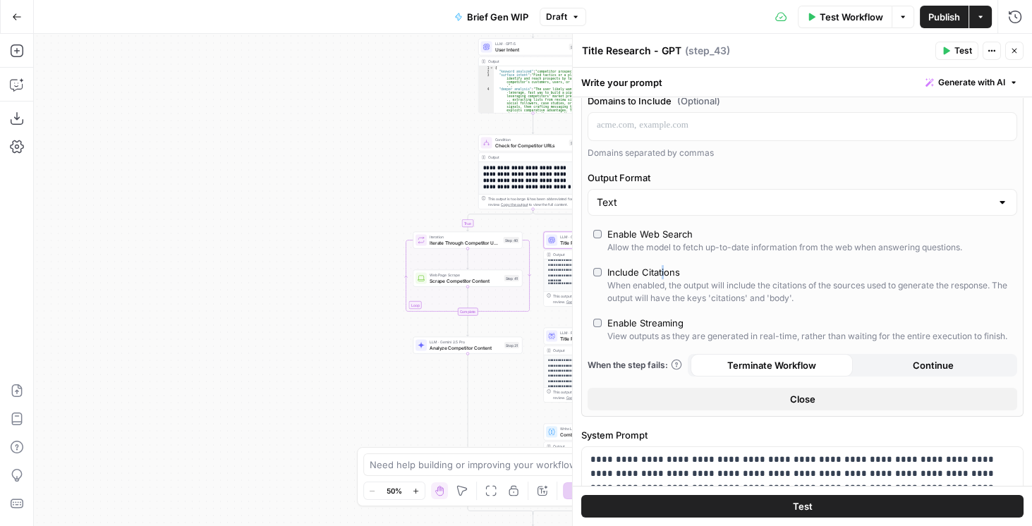
click at [661, 268] on div "Include Citations" at bounding box center [643, 272] width 73 height 14
click at [642, 271] on div "Include Citations" at bounding box center [643, 272] width 73 height 14
click at [953, 55] on button "Test" at bounding box center [956, 51] width 43 height 18
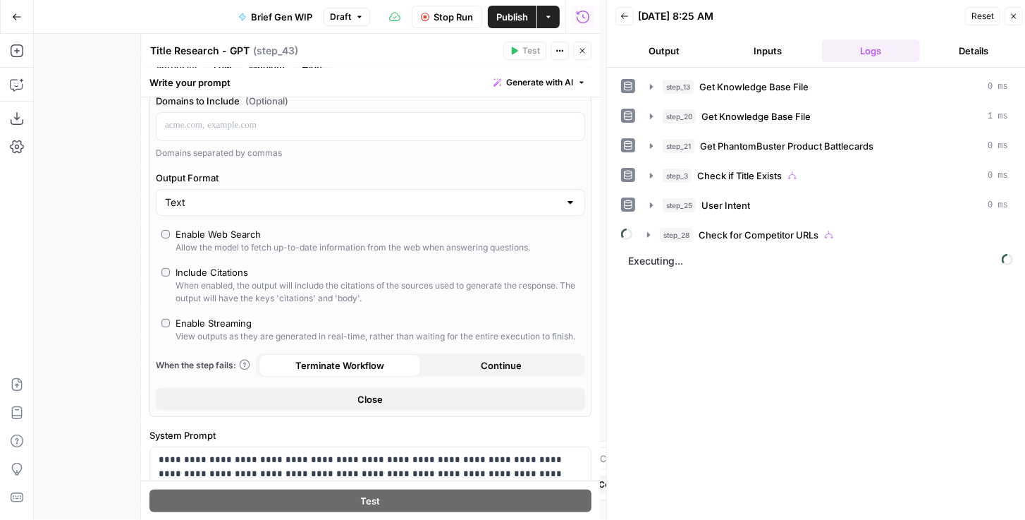
click at [588, 54] on button "Close" at bounding box center [582, 51] width 18 height 18
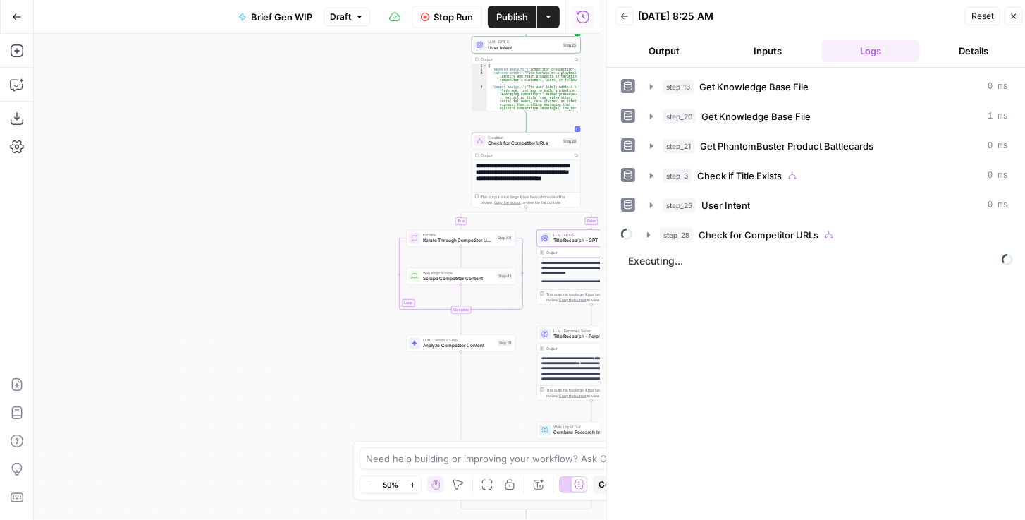
drag, startPoint x: 372, startPoint y: 245, endPoint x: 238, endPoint y: 195, distance: 142.6
click at [239, 195] on div "true false true false Workflow Set Inputs Inputs Get Knowledge Base File Get Kn…" at bounding box center [317, 277] width 566 height 486
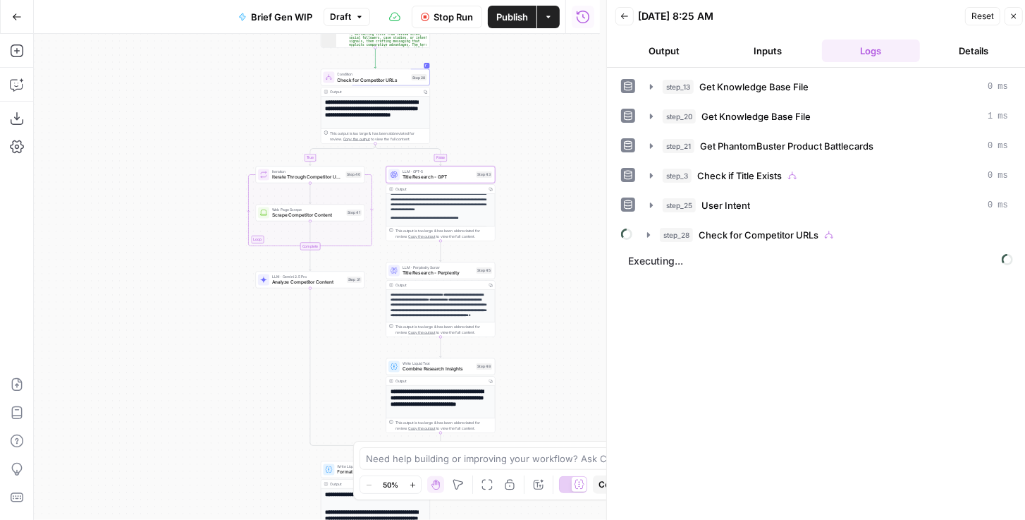
drag, startPoint x: 233, startPoint y: 200, endPoint x: 186, endPoint y: 159, distance: 62.0
click at [186, 159] on div "true false true false Workflow Set Inputs Inputs Get Knowledge Base File Get Kn…" at bounding box center [317, 277] width 566 height 486
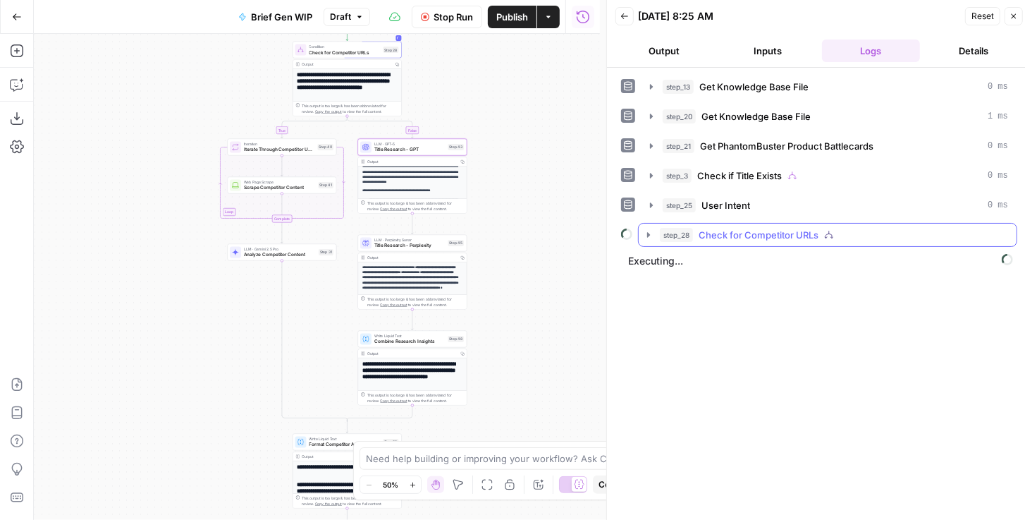
click at [649, 236] on button "step_28 Check for Competitor URLs" at bounding box center [828, 235] width 378 height 23
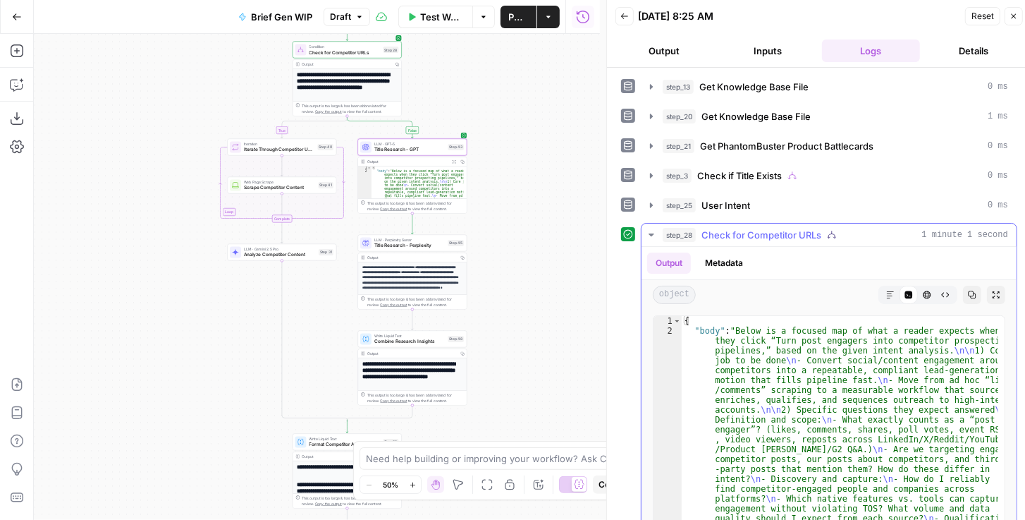
click at [987, 286] on button "Expand Output" at bounding box center [996, 295] width 18 height 18
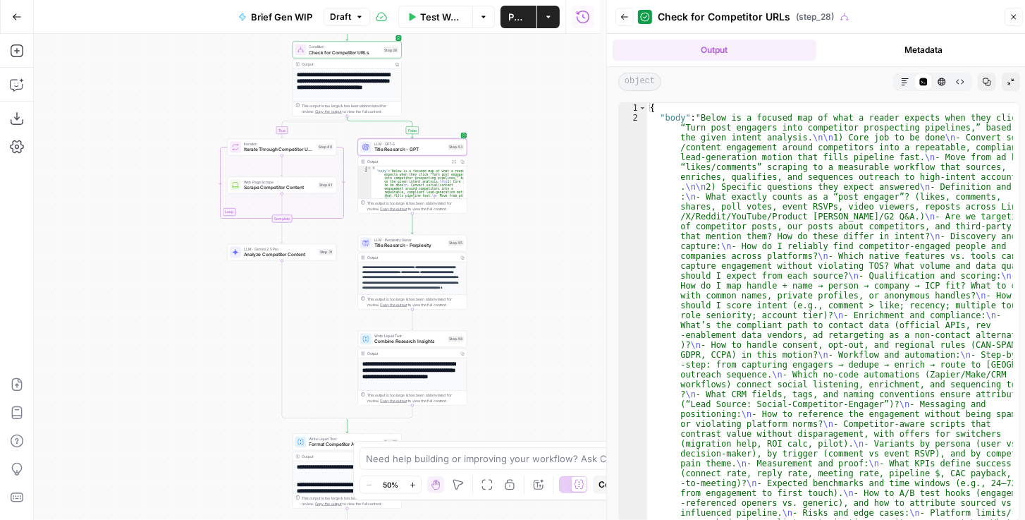
click at [901, 80] on icon "button" at bounding box center [905, 82] width 8 height 8
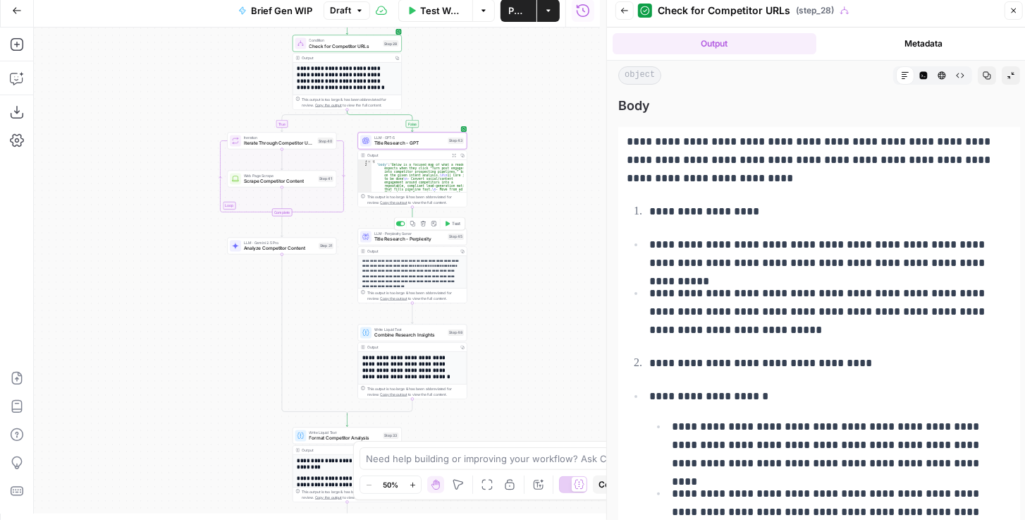
click at [453, 226] on span "Test" at bounding box center [457, 224] width 8 height 6
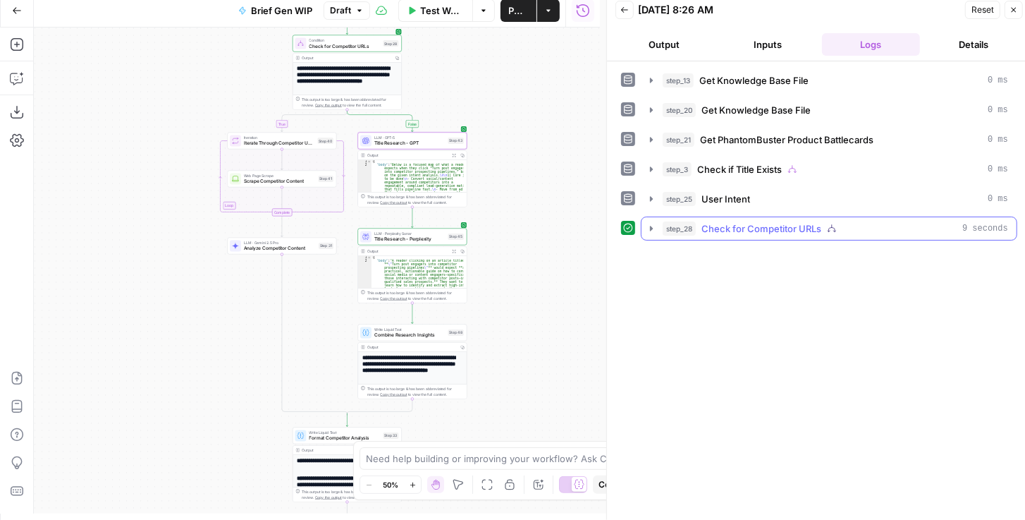
click at [648, 223] on icon "button" at bounding box center [651, 228] width 11 height 11
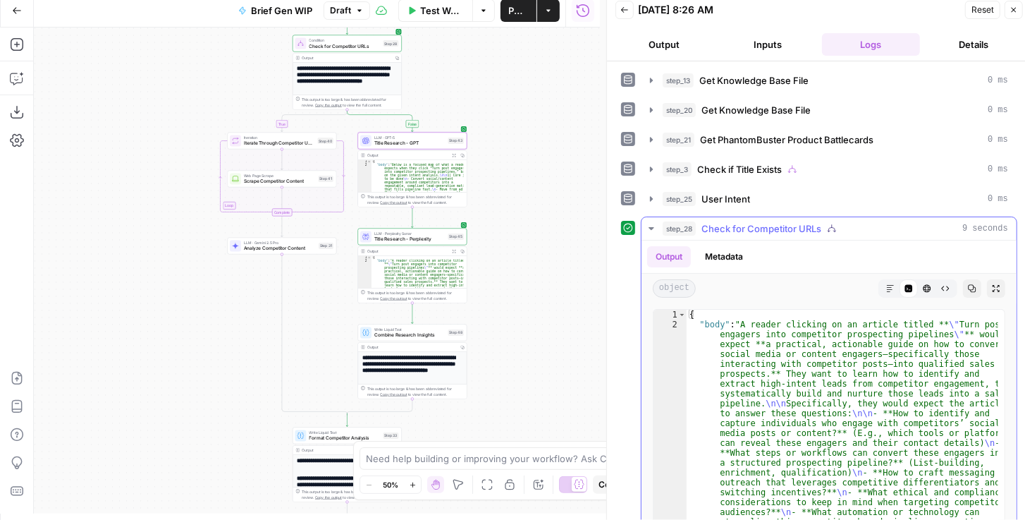
click at [989, 289] on button "Expand Output" at bounding box center [996, 288] width 18 height 18
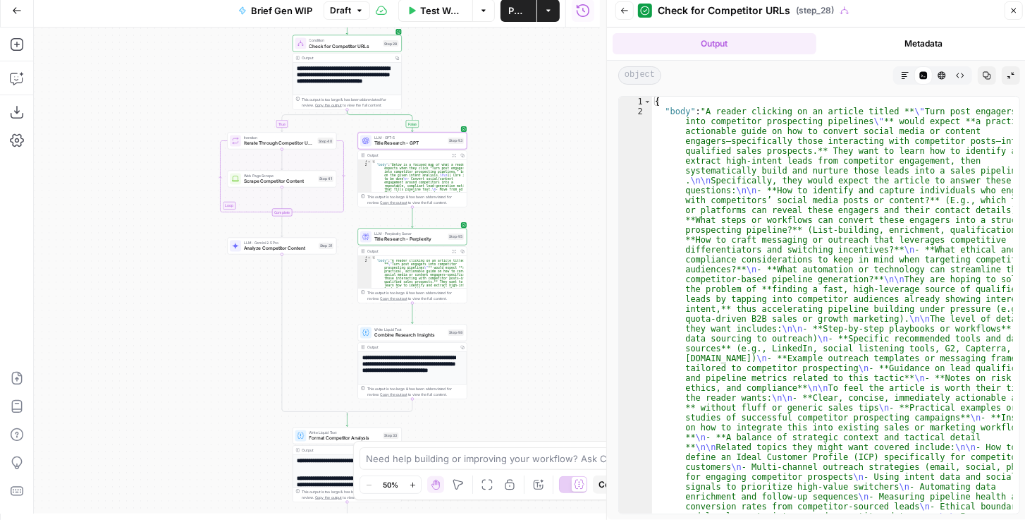
click at [905, 68] on button "Markdown" at bounding box center [905, 75] width 18 height 18
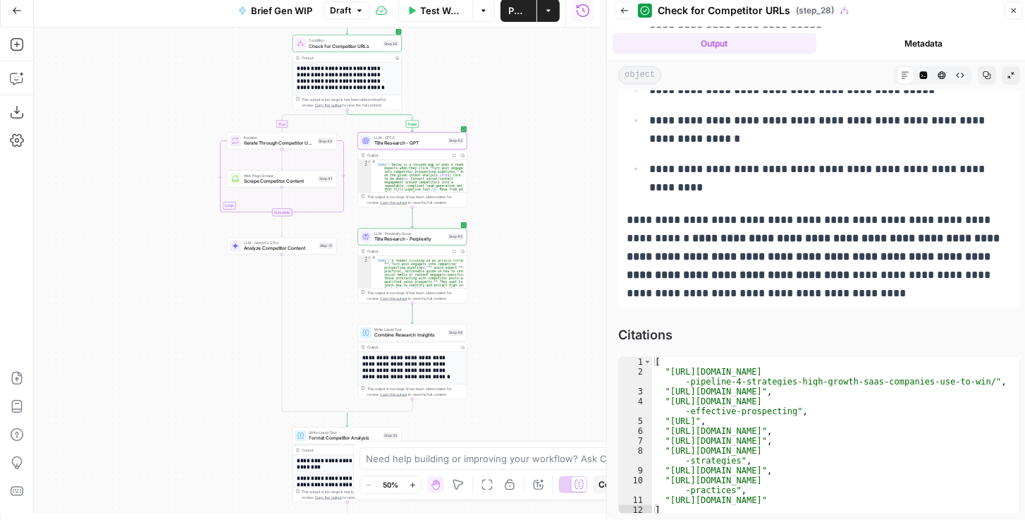
scroll to position [1225, 0]
click at [414, 145] on span "Title Research - GPT" at bounding box center [409, 143] width 71 height 7
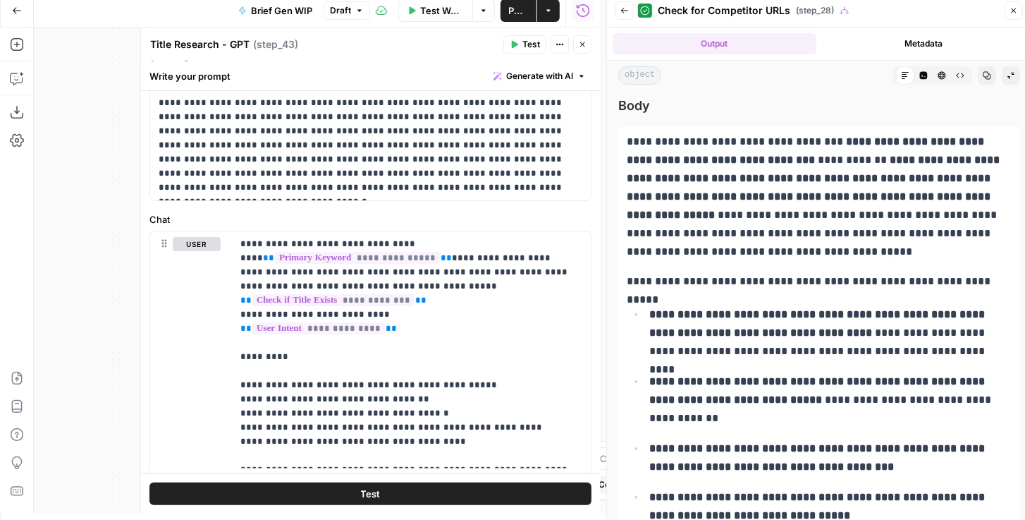
scroll to position [0, 0]
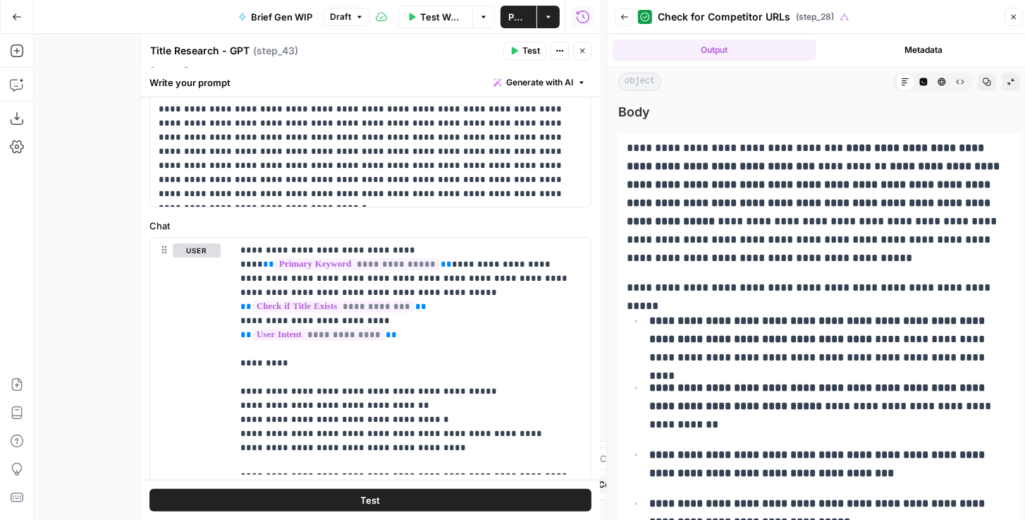
click at [585, 43] on div "Run History E" at bounding box center [583, 46] width 63 height 13
click at [587, 53] on button "Close" at bounding box center [582, 51] width 18 height 18
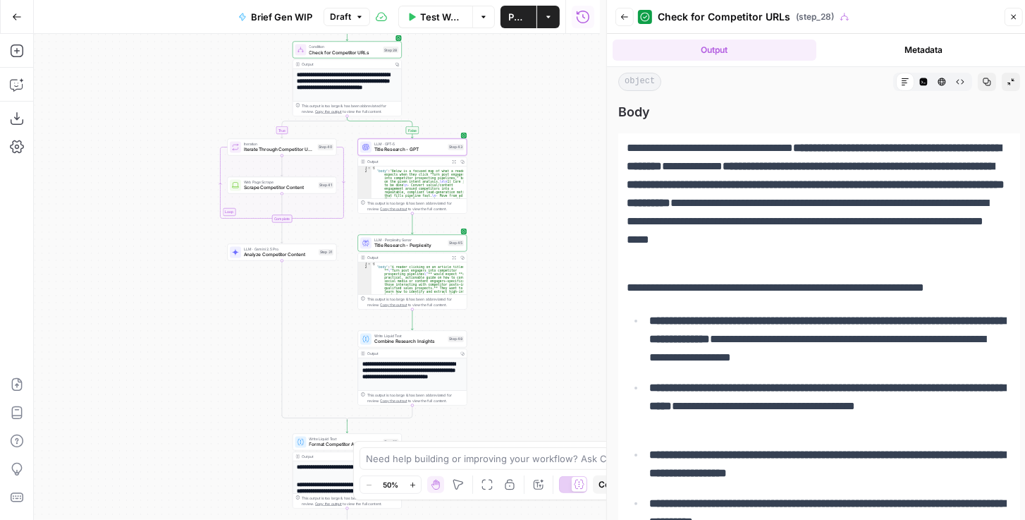
click at [424, 151] on span "Title Research - GPT" at bounding box center [409, 149] width 71 height 7
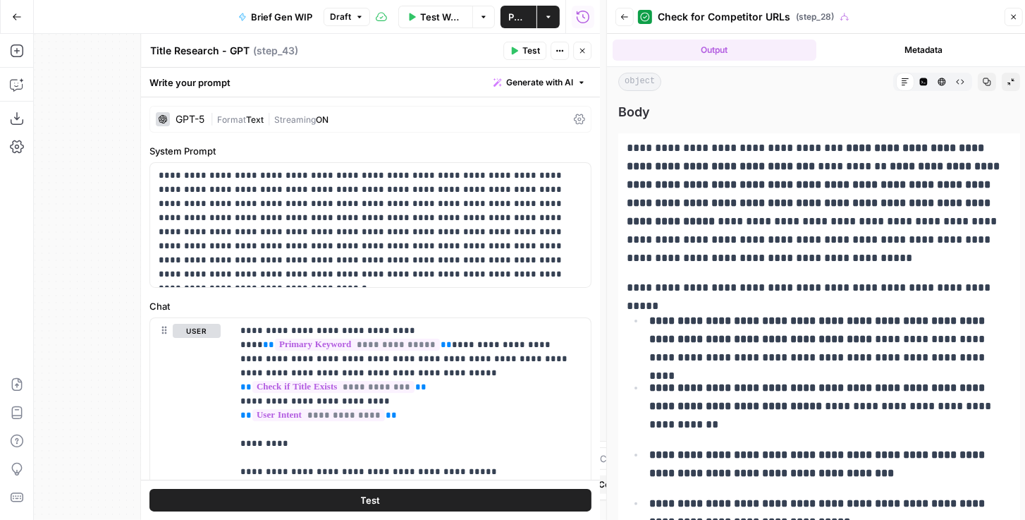
click at [625, 20] on icon "button" at bounding box center [624, 17] width 8 height 8
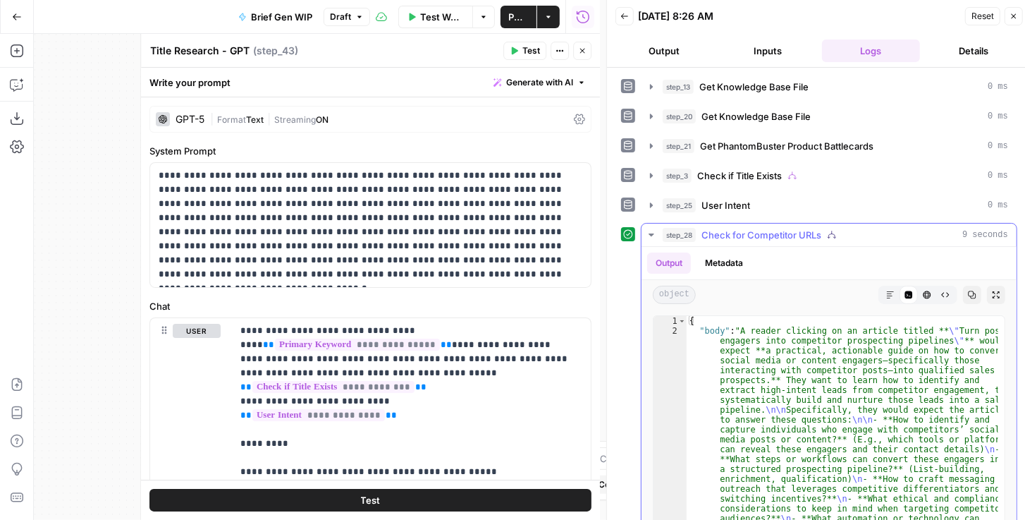
click at [1000, 295] on span "Expand Output" at bounding box center [1000, 295] width 1 height 1
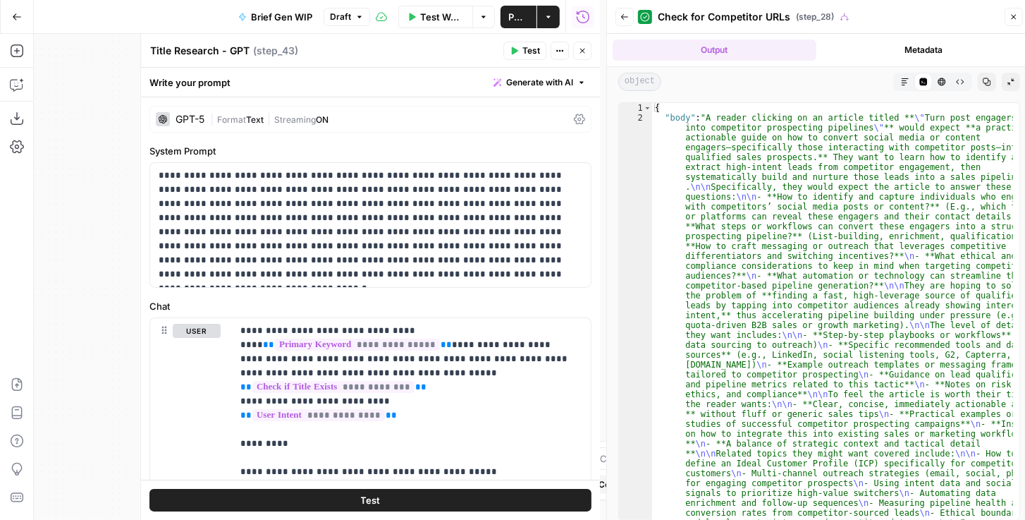
click at [902, 80] on button "Markdown" at bounding box center [905, 82] width 18 height 18
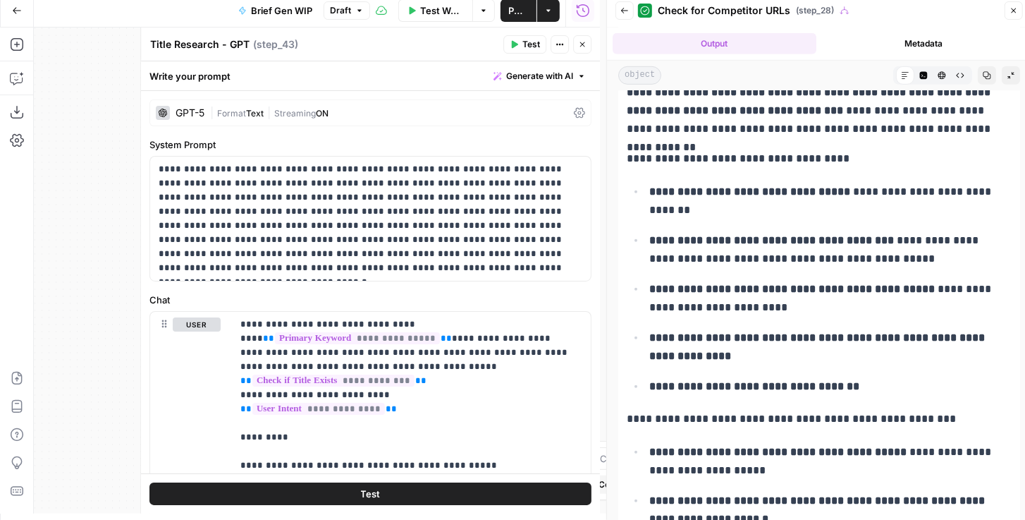
scroll to position [499, 0]
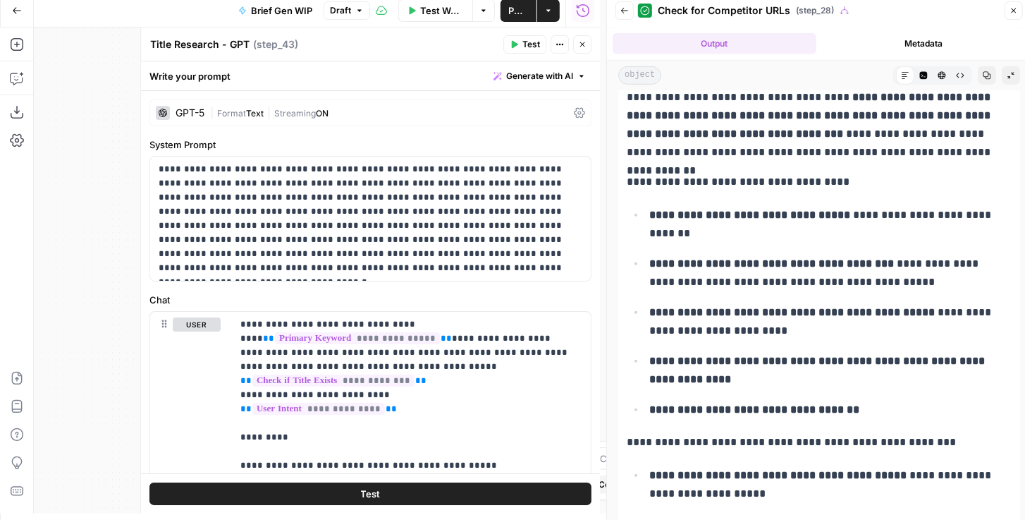
click at [630, 8] on button "Back" at bounding box center [625, 10] width 18 height 18
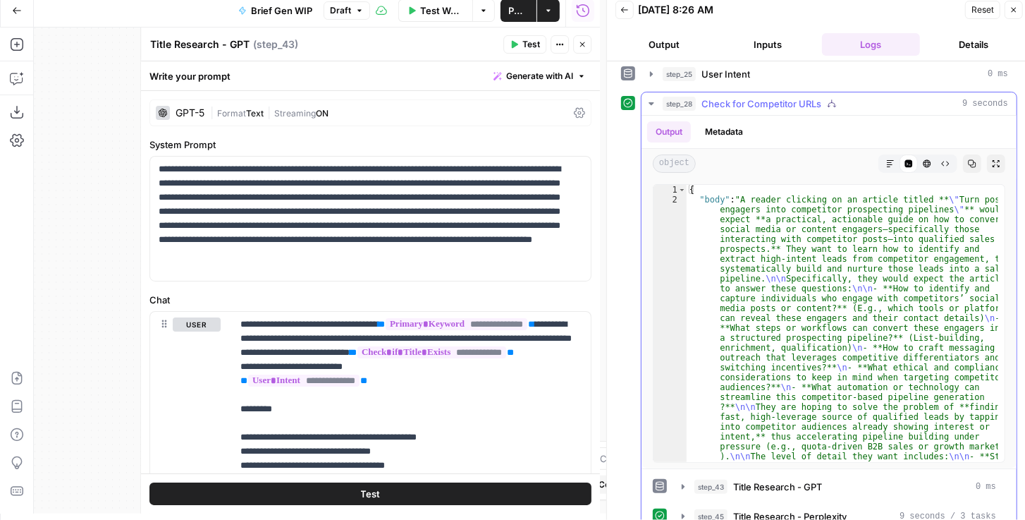
scroll to position [140, 0]
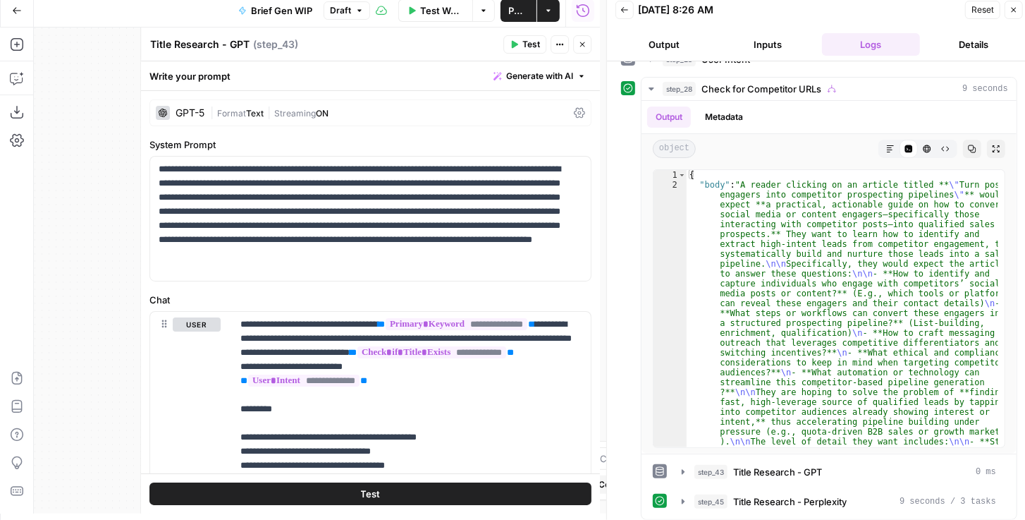
click at [575, 41] on button "Close" at bounding box center [582, 44] width 18 height 18
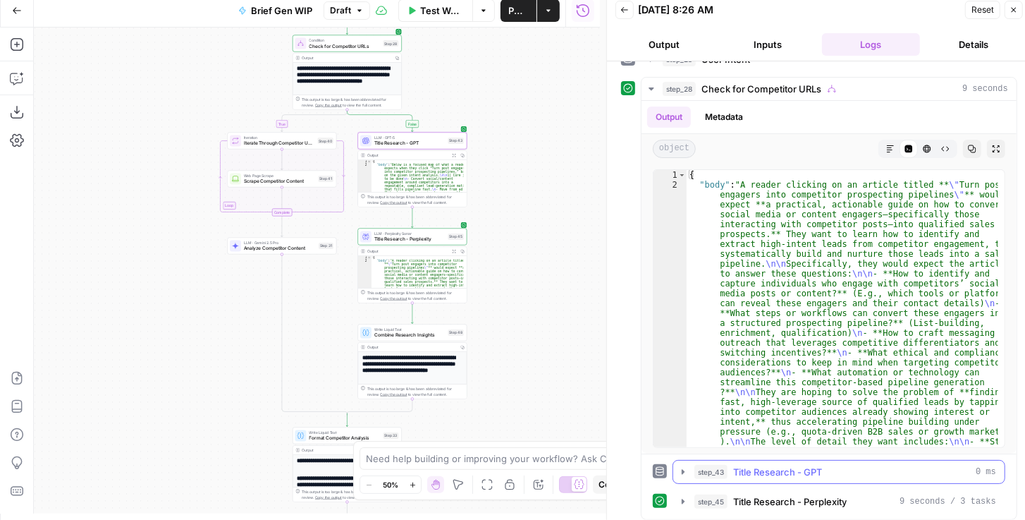
click at [683, 467] on icon "button" at bounding box center [683, 471] width 11 height 11
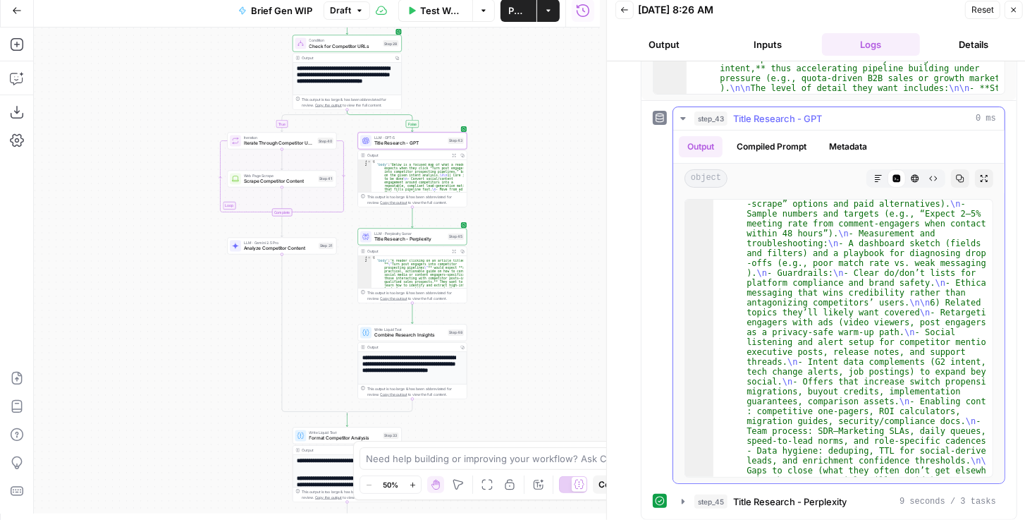
scroll to position [1103, 0]
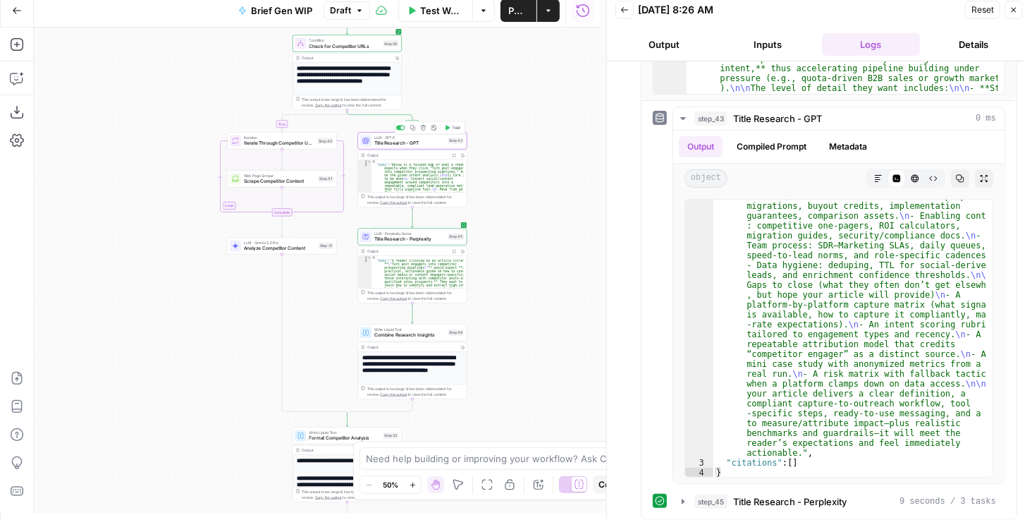
click at [448, 130] on icon "button" at bounding box center [448, 128] width 6 height 6
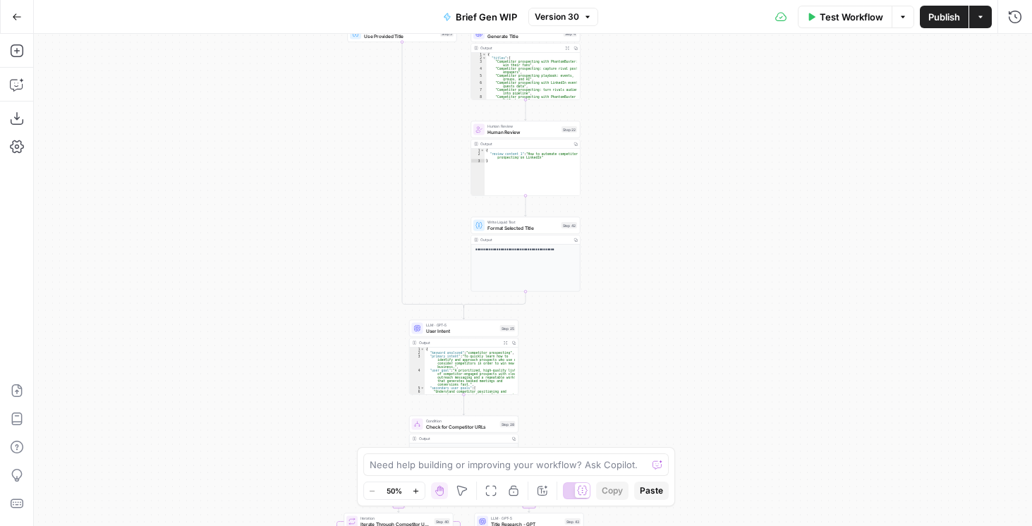
click at [688, 348] on div "true false true false Workflow Set Inputs Inputs Get Knowledge Base File Get Kn…" at bounding box center [533, 280] width 998 height 492
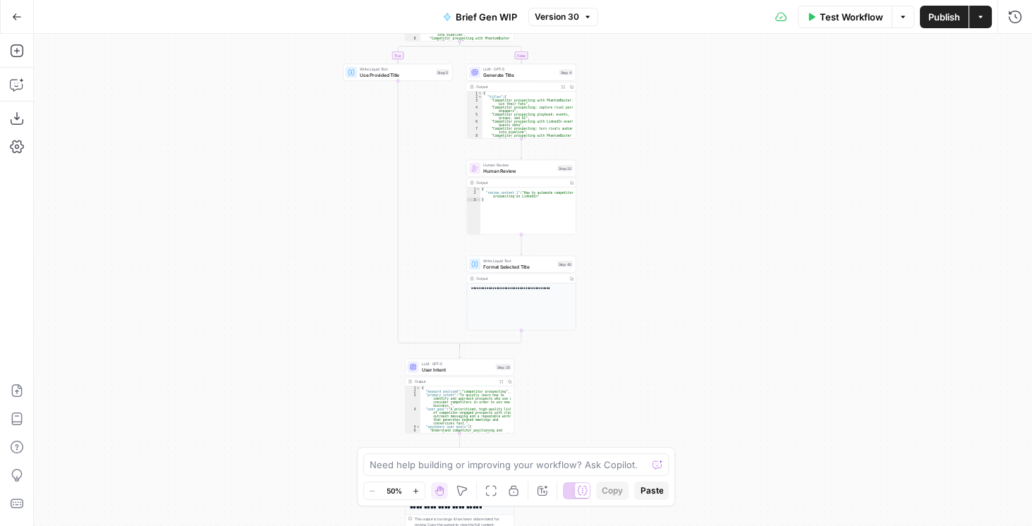
drag, startPoint x: 690, startPoint y: 205, endPoint x: 675, endPoint y: 271, distance: 67.1
click at [675, 271] on div "true false true false Workflow Set Inputs Inputs Get Knowledge Base File Get Kn…" at bounding box center [533, 280] width 998 height 492
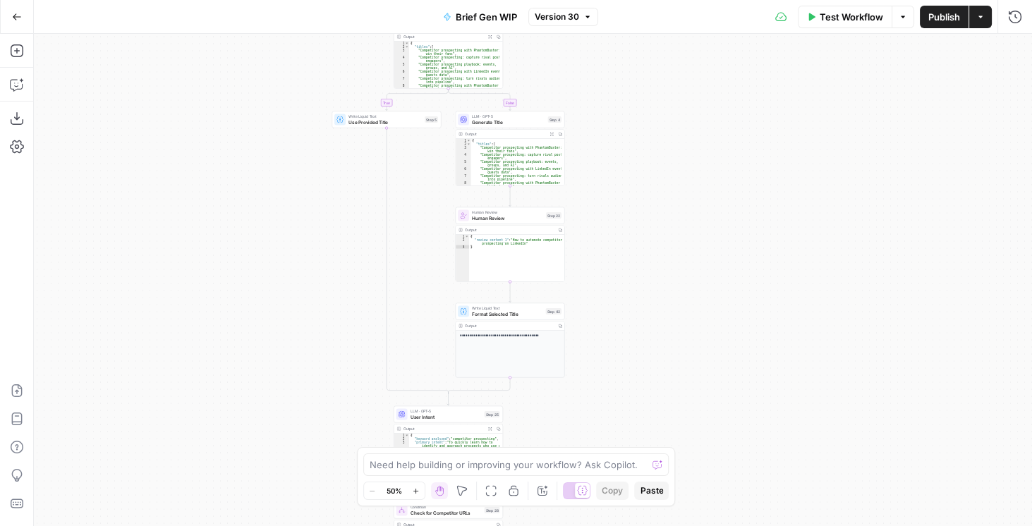
drag, startPoint x: 679, startPoint y: 298, endPoint x: 668, endPoint y: 134, distance: 163.9
click at [669, 135] on div "true false true false Workflow Set Inputs Inputs Get Knowledge Base File Get Kn…" at bounding box center [533, 280] width 998 height 492
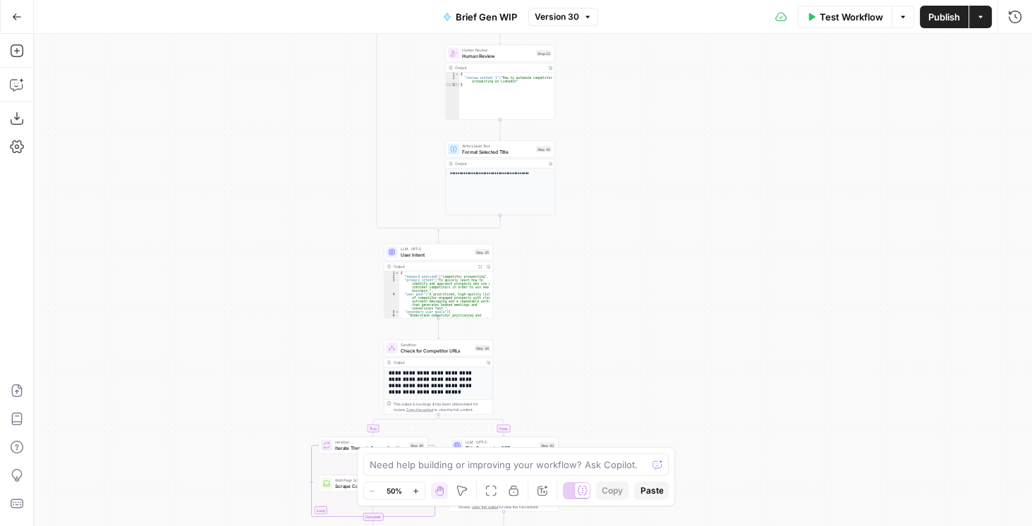
drag, startPoint x: 666, startPoint y: 278, endPoint x: 652, endPoint y: 107, distance: 171.2
click at [652, 111] on div "true false true false Workflow Set Inputs Inputs Get Knowledge Base File Get Kn…" at bounding box center [533, 280] width 998 height 492
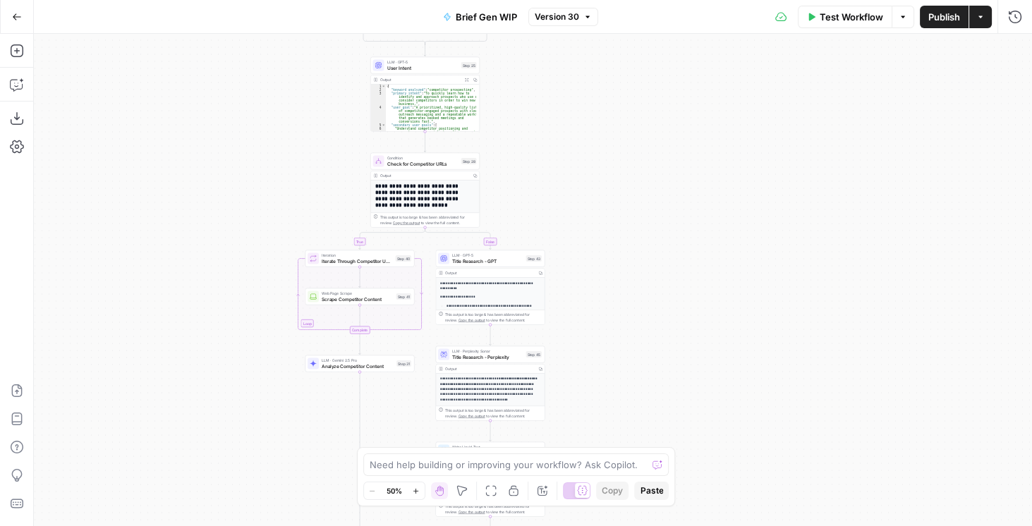
drag, startPoint x: 650, startPoint y: 248, endPoint x: 621, endPoint y: 82, distance: 168.9
click at [621, 82] on div "true false true false Workflow Set Inputs Inputs Get Knowledge Base File Get Kn…" at bounding box center [533, 280] width 998 height 492
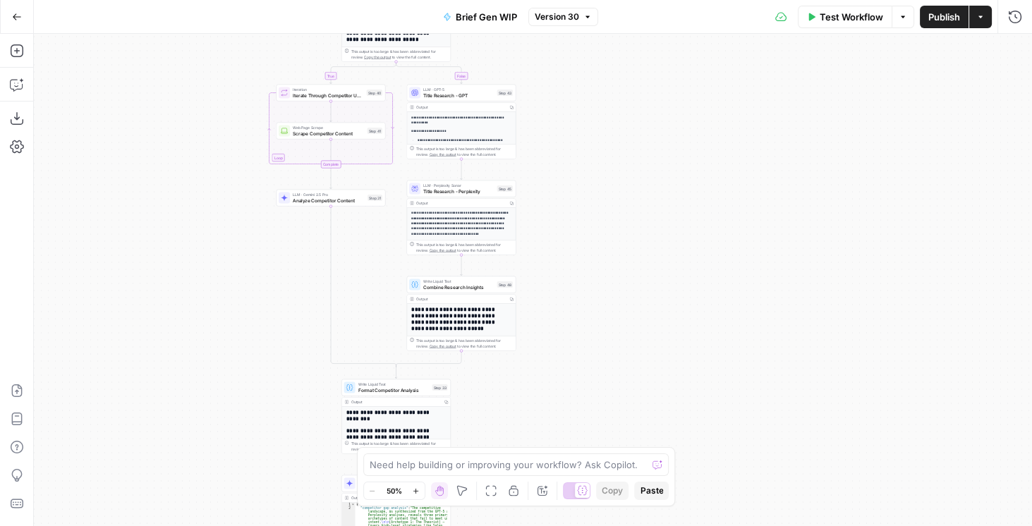
drag, startPoint x: 629, startPoint y: 222, endPoint x: 592, endPoint y: 154, distance: 77.6
click at [592, 154] on div "true false true false Workflow Set Inputs Inputs Get Knowledge Base File Get Kn…" at bounding box center [533, 280] width 998 height 492
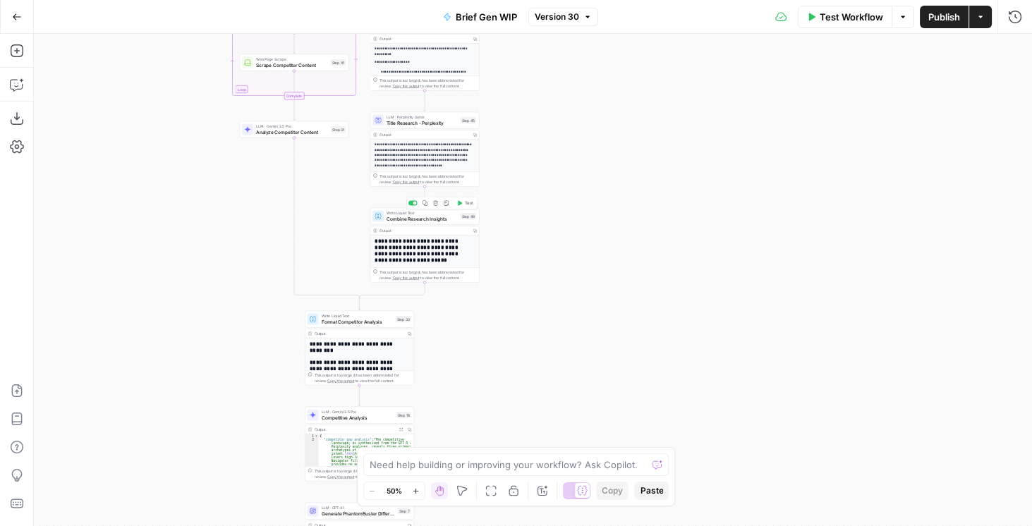
click at [407, 220] on span "Combine Research Insights" at bounding box center [421, 218] width 71 height 7
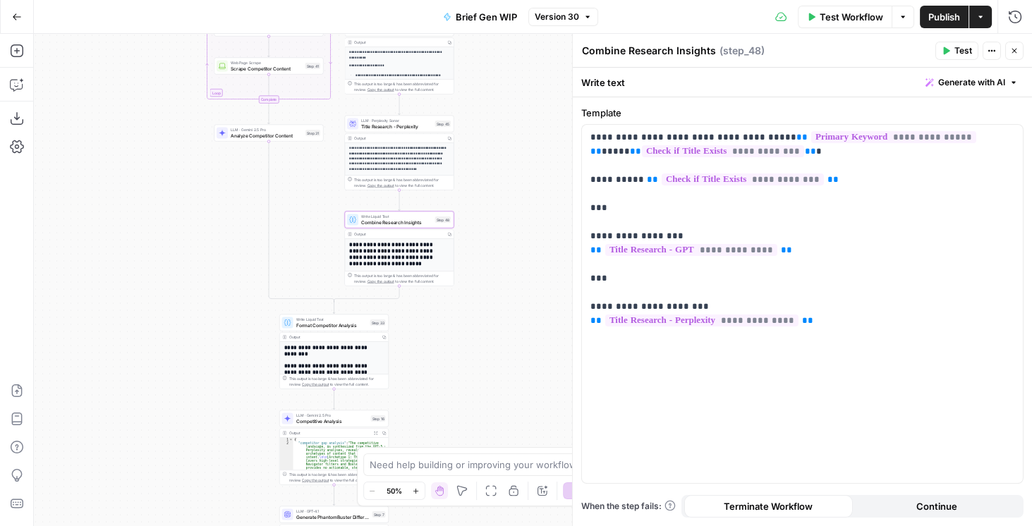
drag, startPoint x: 525, startPoint y: 192, endPoint x: 472, endPoint y: 206, distance: 55.4
click at [472, 206] on div "true false true false Workflow Set Inputs Inputs Get Knowledge Base File Get Kn…" at bounding box center [533, 280] width 998 height 492
